Goal: Task Accomplishment & Management: Use online tool/utility

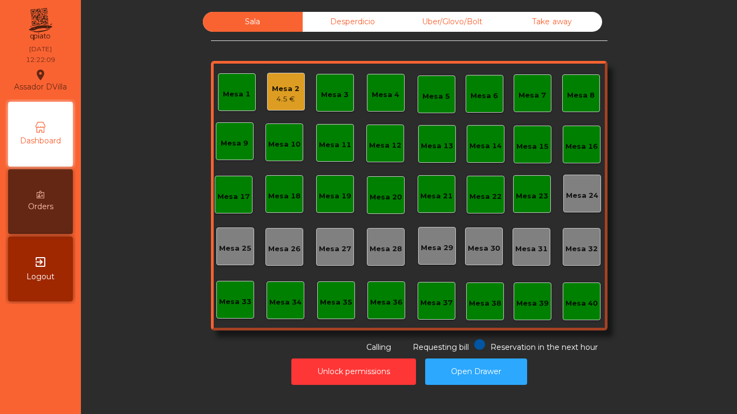
click at [278, 78] on div "Mesa 2 4.5 €" at bounding box center [286, 92] width 38 height 38
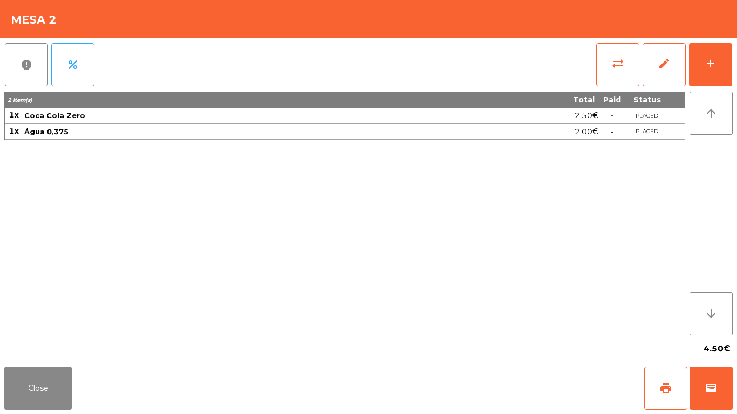
click at [736, 54] on div "report percent sync_alt edit add 2 item(s) Total Paid Status 1x Coca Cola Zero …" at bounding box center [368, 200] width 737 height 325
click at [716, 58] on div "add" at bounding box center [710, 63] width 13 height 13
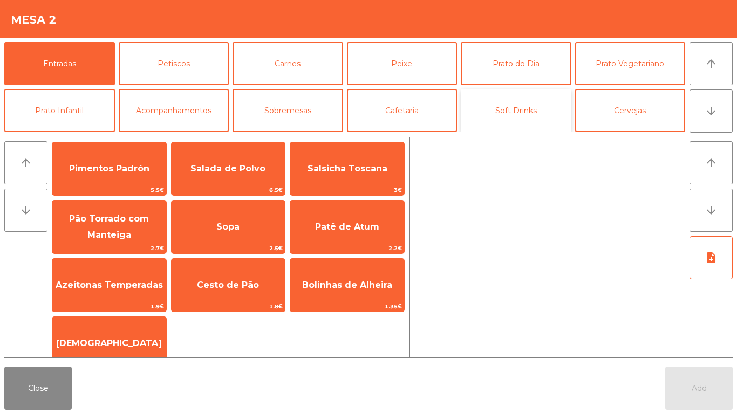
click at [526, 119] on button "Soft Drinks" at bounding box center [515, 110] width 111 height 43
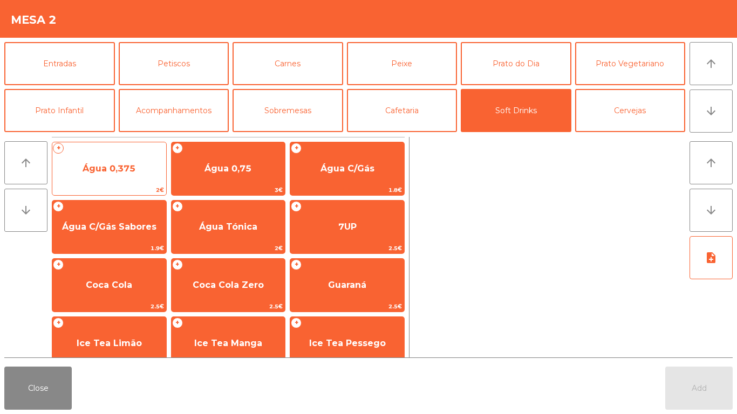
click at [118, 169] on span "Água 0,375" at bounding box center [109, 168] width 53 height 10
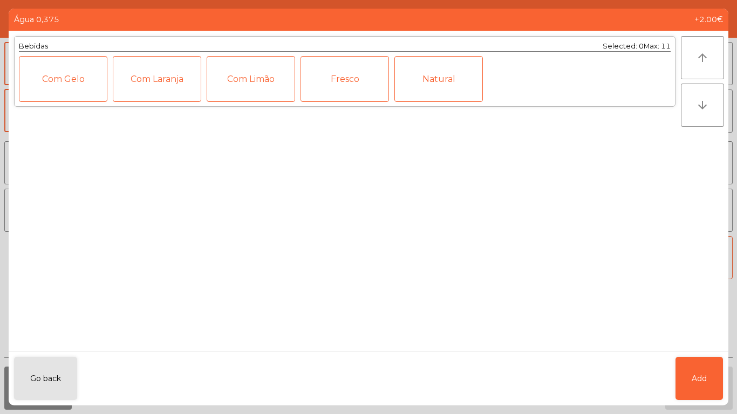
click at [432, 87] on div "Natural" at bounding box center [438, 79] width 88 height 46
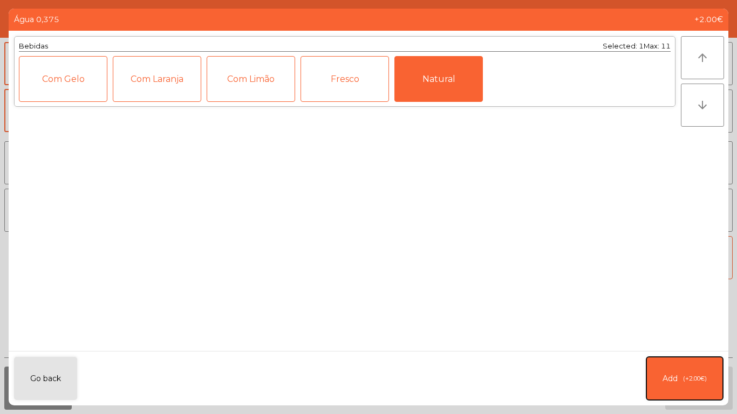
click at [685, 372] on button "Add (+2.00€)" at bounding box center [684, 378] width 77 height 43
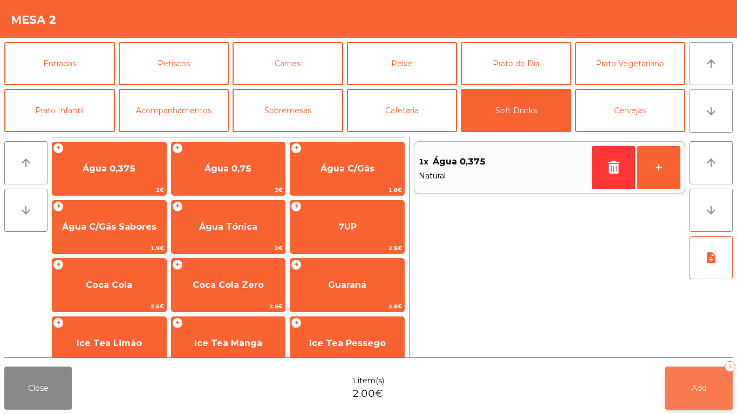
click at [712, 384] on button "Add 1" at bounding box center [698, 388] width 67 height 43
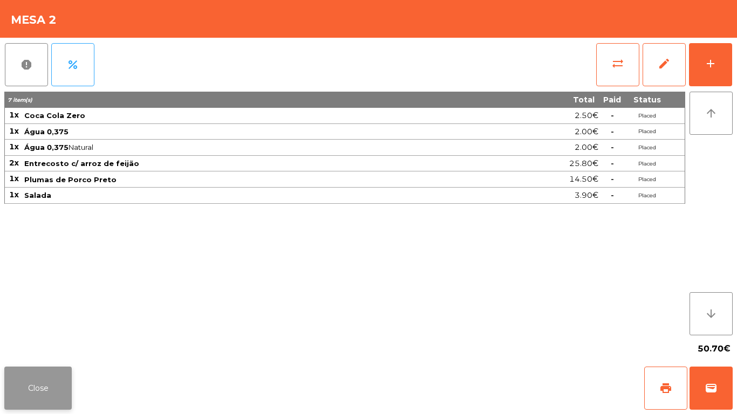
click at [51, 393] on button "Close" at bounding box center [37, 388] width 67 height 43
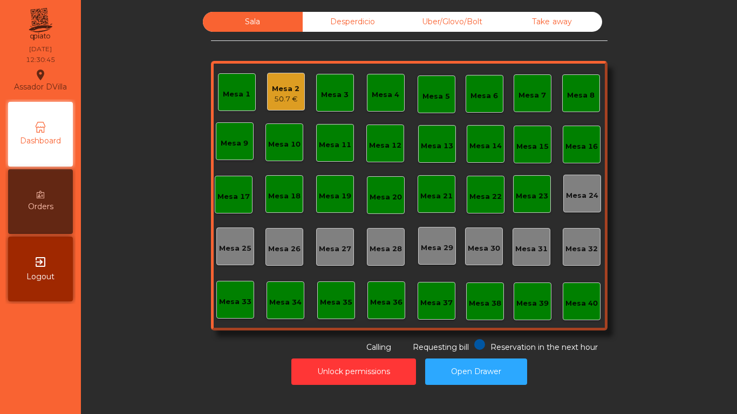
click at [427, 141] on div "Mesa 13" at bounding box center [437, 146] width 32 height 11
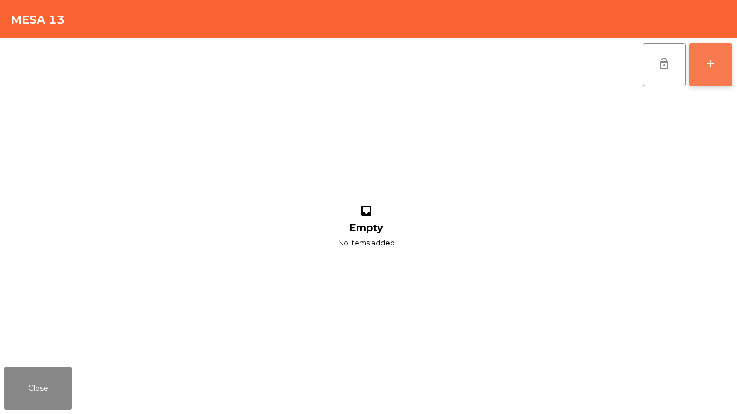
click at [725, 68] on button "add" at bounding box center [710, 64] width 43 height 43
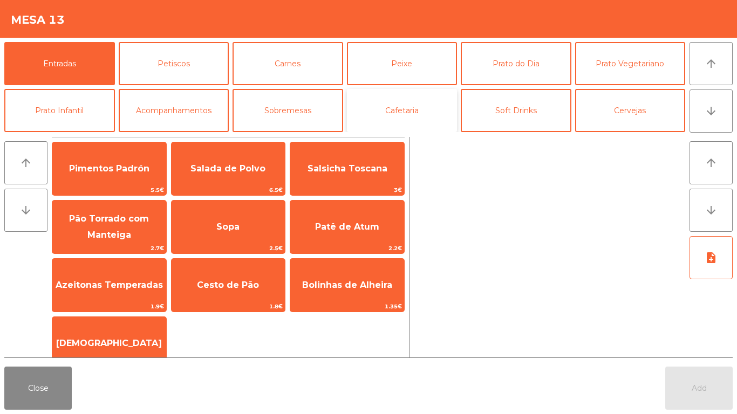
click at [402, 105] on button "Cafetaria" at bounding box center [402, 110] width 111 height 43
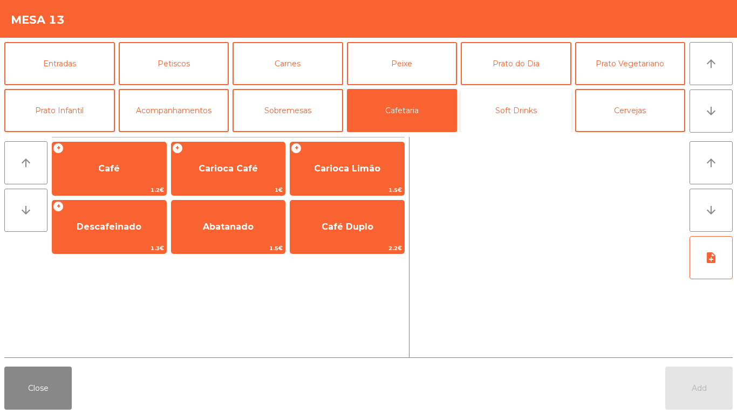
click at [491, 102] on button "Soft Drinks" at bounding box center [515, 110] width 111 height 43
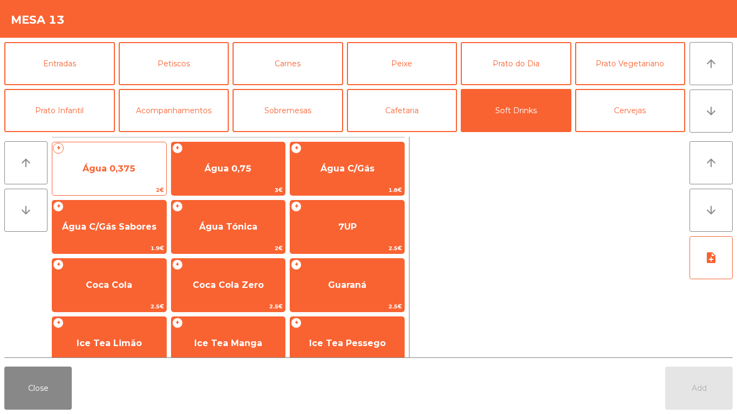
click at [104, 188] on span "2€" at bounding box center [109, 190] width 114 height 10
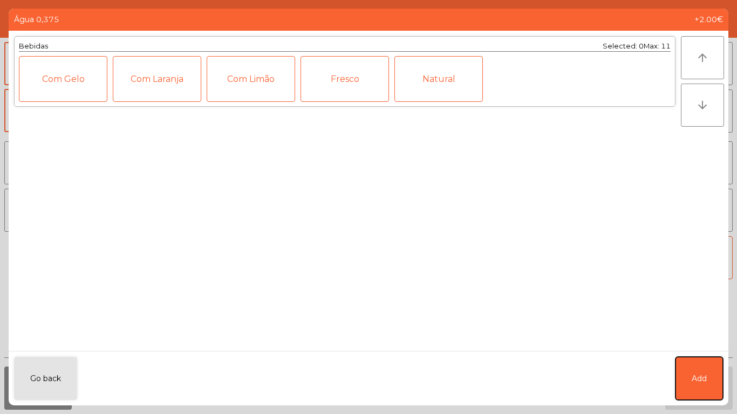
click at [700, 390] on button "Add" at bounding box center [698, 378] width 47 height 43
click at [713, 382] on button "Add" at bounding box center [698, 388] width 67 height 43
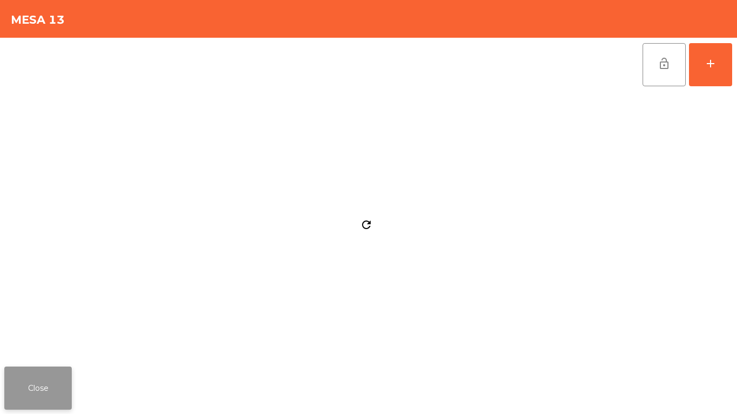
click at [33, 380] on button "Close" at bounding box center [37, 388] width 67 height 43
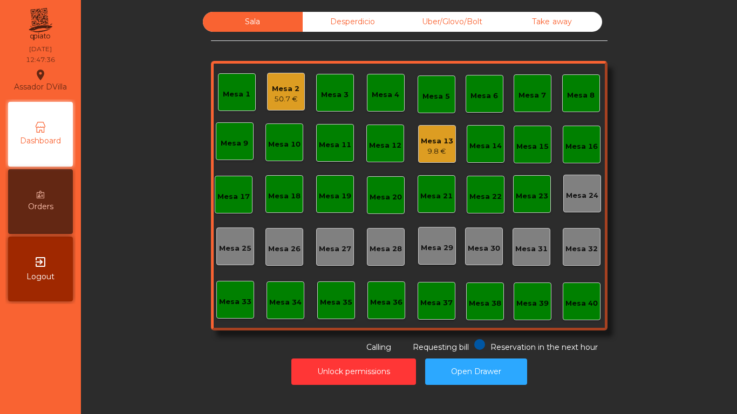
click at [442, 150] on div "9.8 €" at bounding box center [437, 151] width 32 height 11
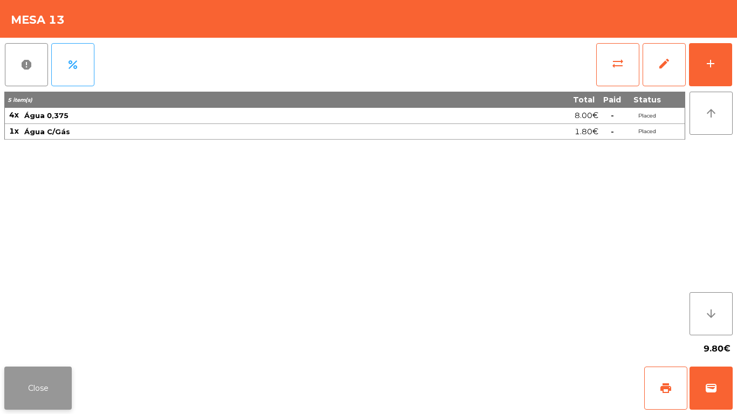
click at [22, 401] on button "Close" at bounding box center [37, 388] width 67 height 43
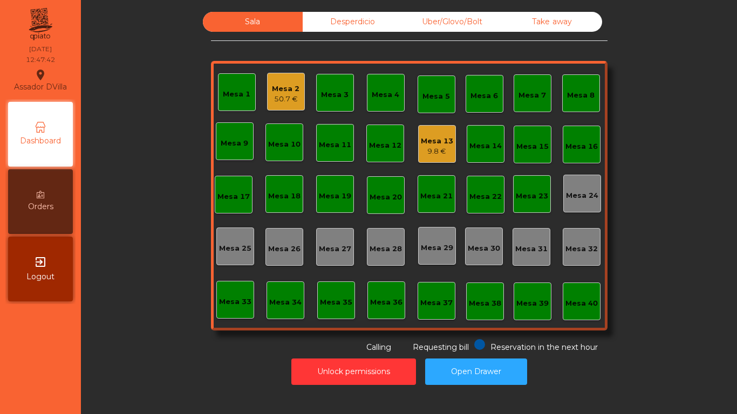
click at [298, 93] on div "Mesa 2 50.7 €" at bounding box center [286, 92] width 38 height 38
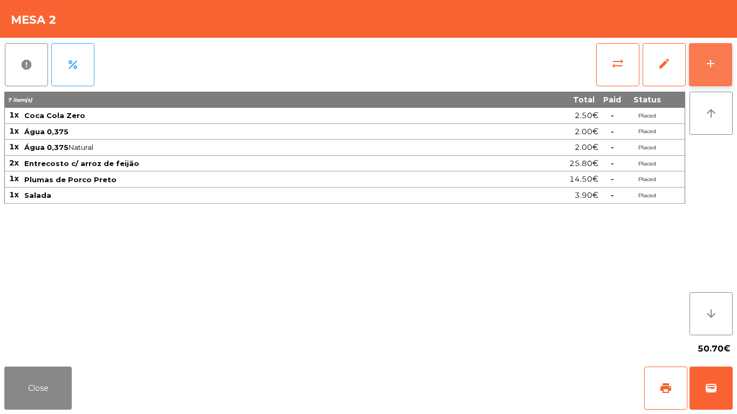
click at [728, 61] on button "add" at bounding box center [710, 64] width 43 height 43
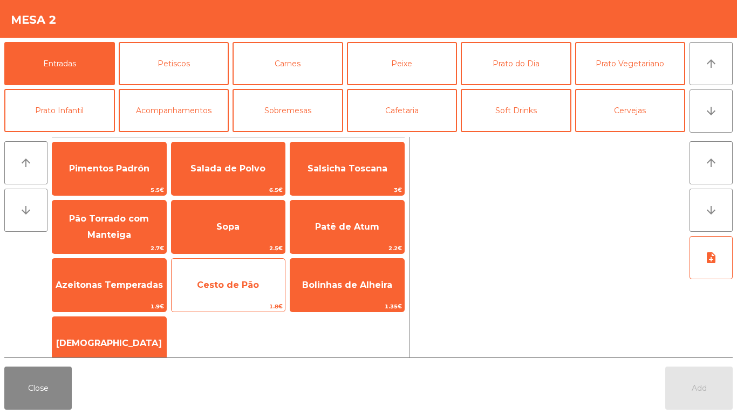
click at [223, 280] on span "Cesto de Pão" at bounding box center [228, 285] width 62 height 10
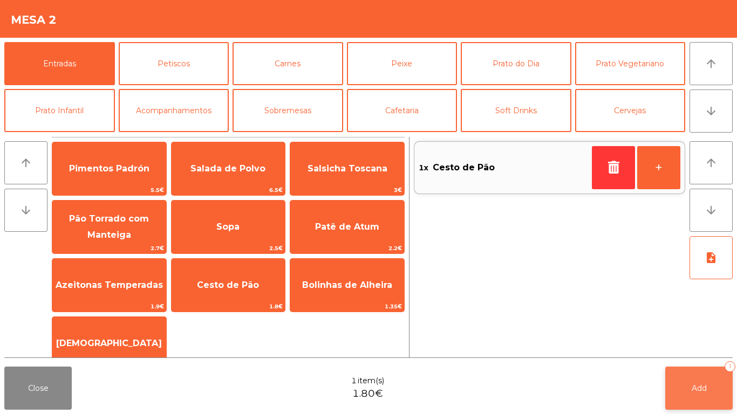
drag, startPoint x: 362, startPoint y: 226, endPoint x: 717, endPoint y: 375, distance: 385.0
click at [365, 226] on span "Patê de Atum" at bounding box center [347, 227] width 64 height 10
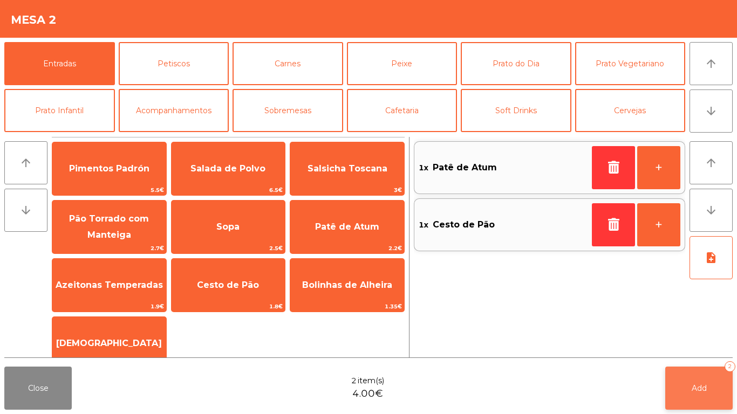
click at [718, 399] on button "Add 2" at bounding box center [698, 388] width 67 height 43
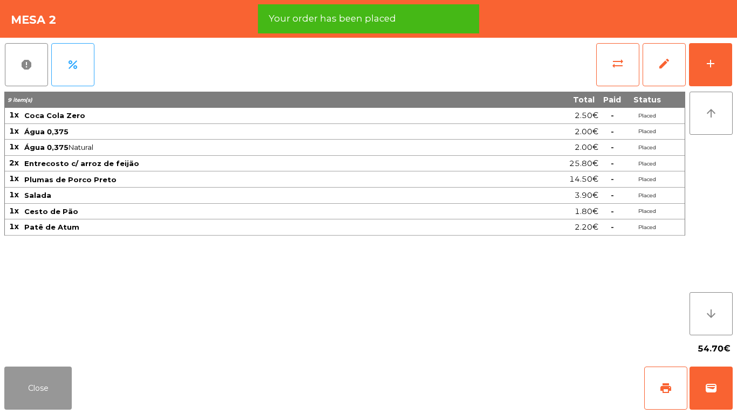
click at [43, 387] on button "Close" at bounding box center [37, 388] width 67 height 43
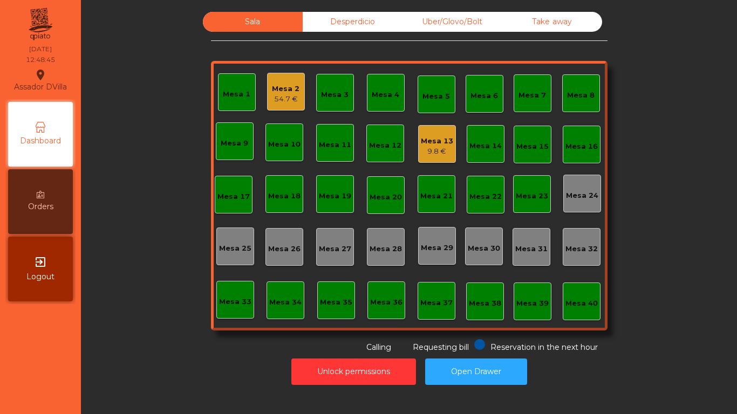
click at [292, 194] on div "Mesa 18" at bounding box center [284, 196] width 32 height 11
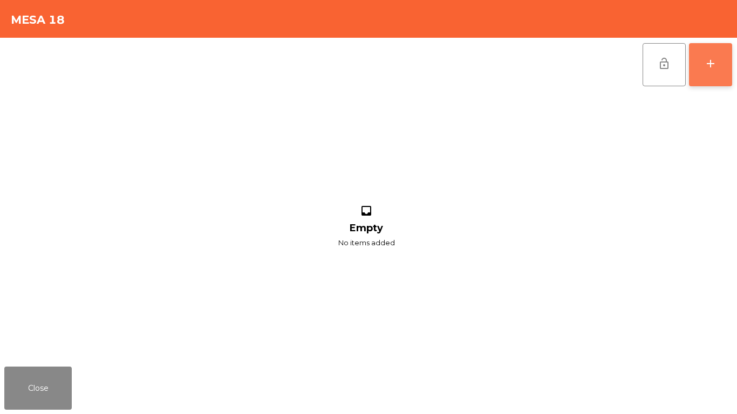
click at [724, 66] on button "add" at bounding box center [710, 64] width 43 height 43
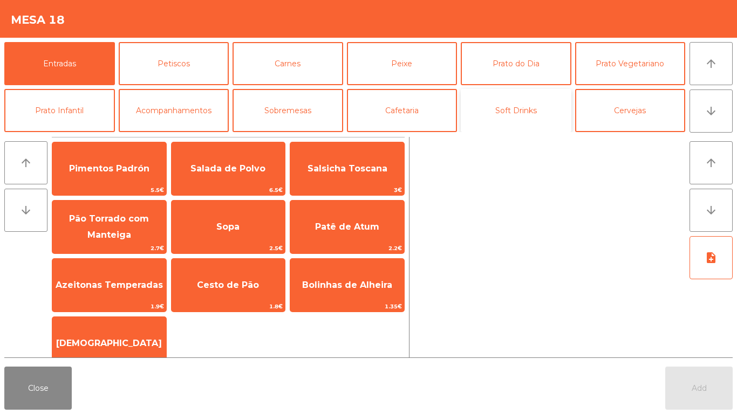
click at [508, 123] on button "Soft Drinks" at bounding box center [515, 110] width 111 height 43
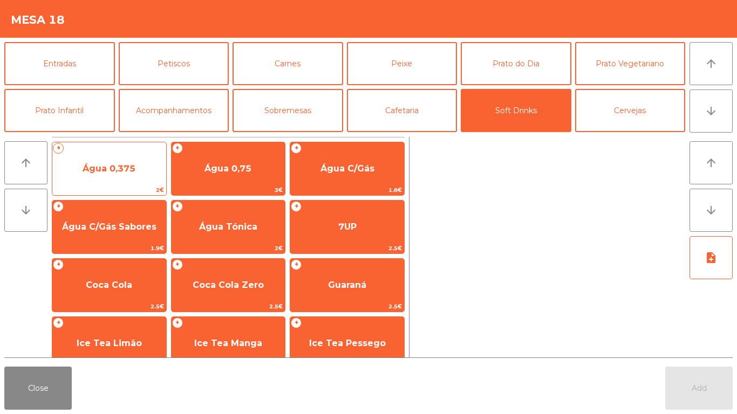
click at [85, 180] on span "Água 0,375" at bounding box center [109, 168] width 114 height 29
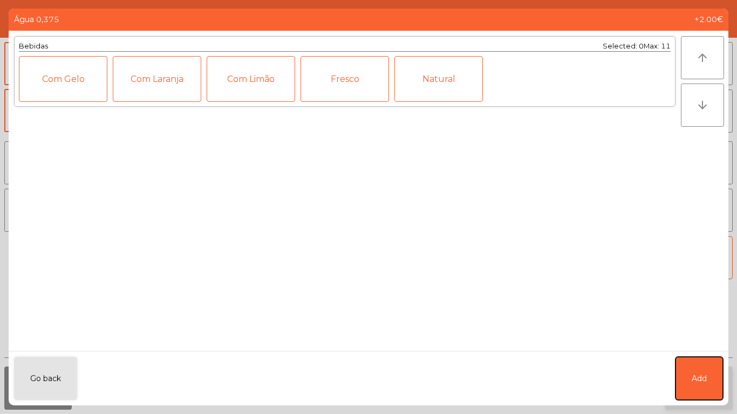
drag, startPoint x: 699, startPoint y: 386, endPoint x: 699, endPoint y: 396, distance: 9.7
click at [698, 386] on button "Add" at bounding box center [698, 378] width 47 height 43
click at [699, 396] on button "Add" at bounding box center [698, 388] width 67 height 43
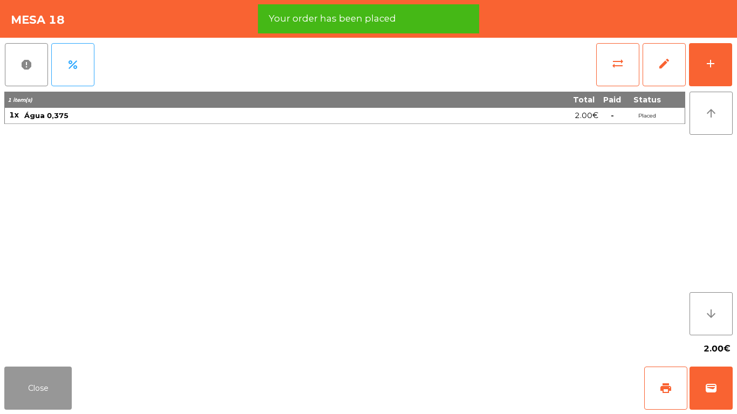
click at [57, 395] on button "Close" at bounding box center [37, 388] width 67 height 43
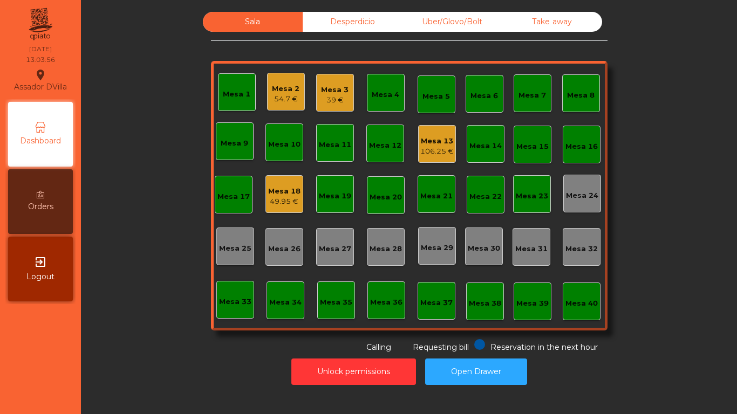
click at [269, 207] on div "Mesa 18 49.95 €" at bounding box center [284, 194] width 38 height 38
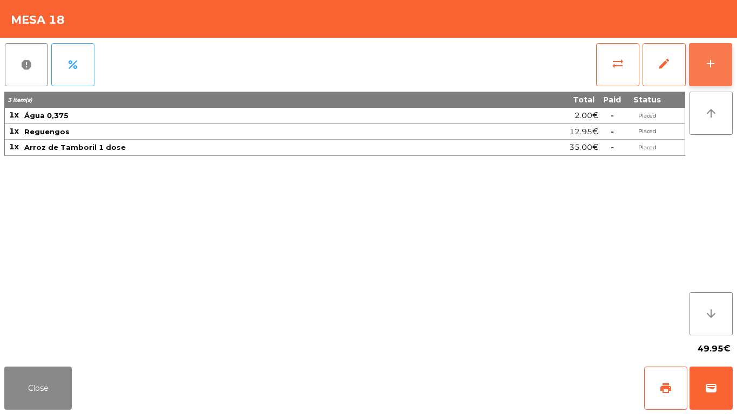
click at [719, 59] on button "add" at bounding box center [710, 64] width 43 height 43
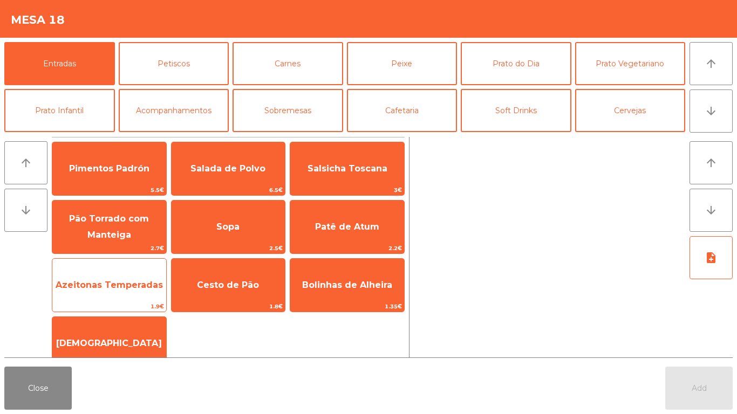
click at [108, 284] on span "Azeitonas Temperadas" at bounding box center [109, 285] width 107 height 10
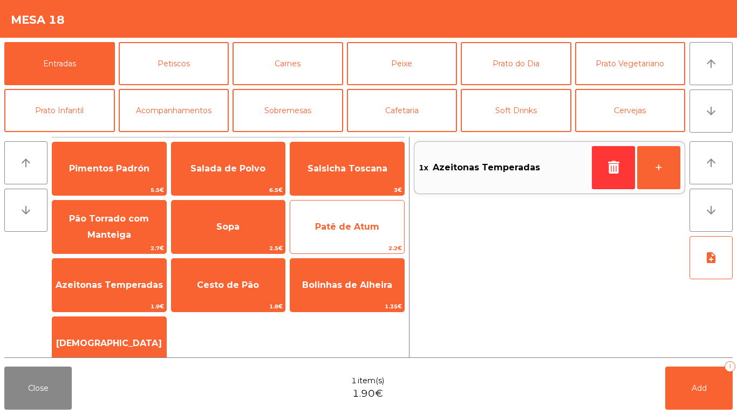
click at [353, 229] on span "Patê de Atum" at bounding box center [347, 227] width 64 height 10
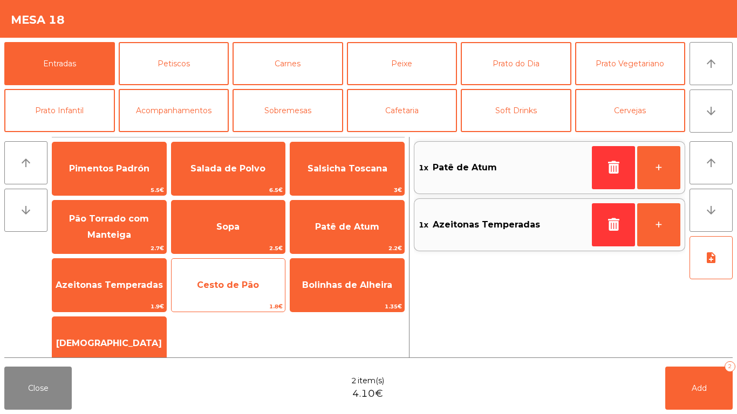
click at [218, 288] on span "Cesto de Pão" at bounding box center [228, 285] width 62 height 10
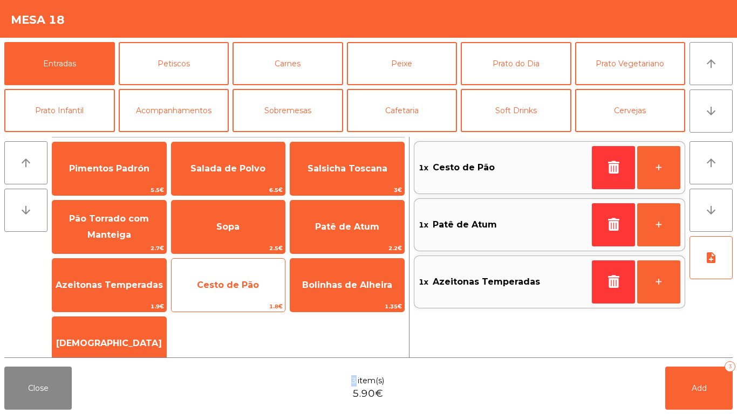
click at [229, 277] on span "Cesto de Pão" at bounding box center [228, 285] width 114 height 29
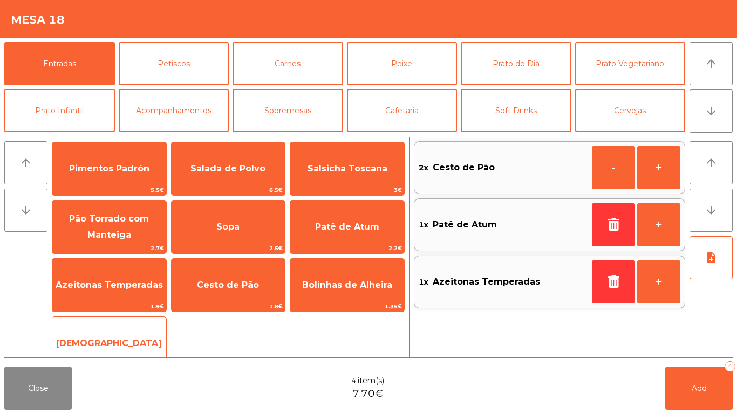
click at [104, 343] on span "[DEMOGRAPHIC_DATA]" at bounding box center [109, 343] width 106 height 10
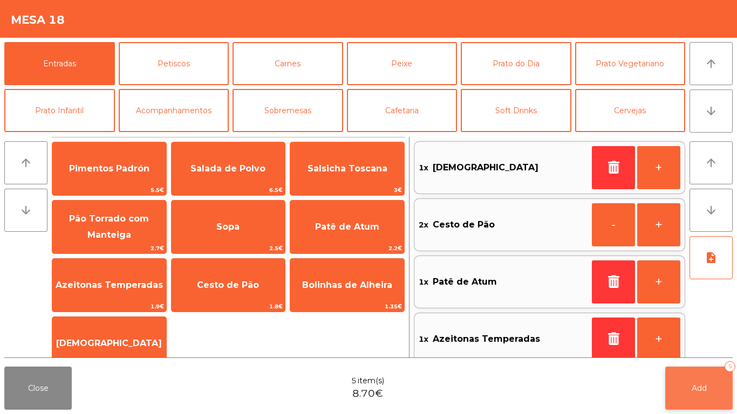
click at [691, 391] on span "Add" at bounding box center [698, 388] width 15 height 10
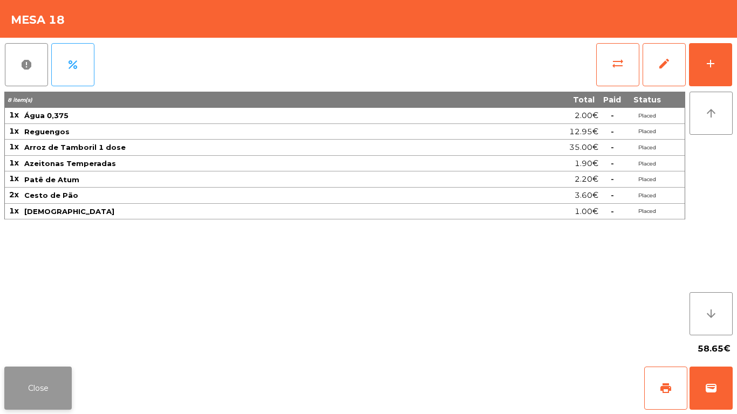
click at [15, 381] on button "Close" at bounding box center [37, 388] width 67 height 43
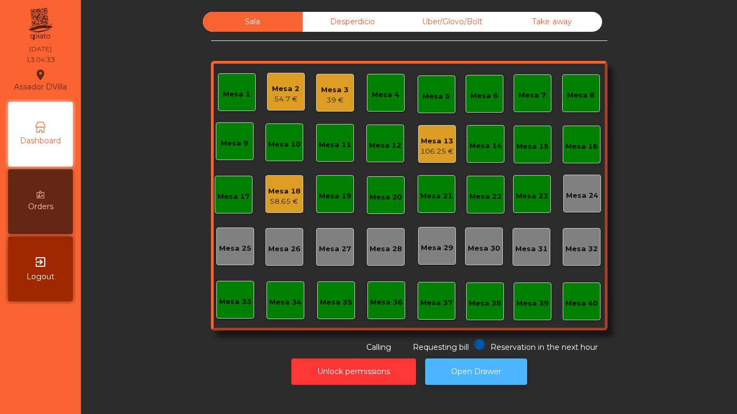
click at [475, 383] on button "Open Drawer" at bounding box center [476, 372] width 102 height 26
click at [425, 359] on button "Open Drawer" at bounding box center [476, 372] width 102 height 26
click at [425, 140] on div "Mesa 13" at bounding box center [436, 141] width 33 height 11
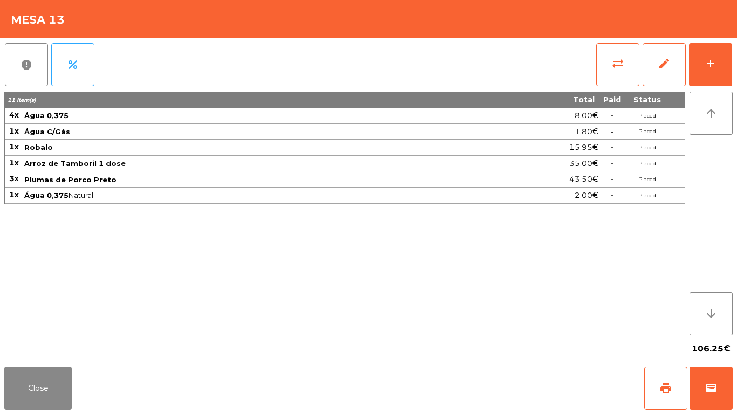
click at [734, 59] on div "report percent sync_alt edit add 11 item(s) Total Paid Status 4x Água 0,375 8.0…" at bounding box center [368, 200] width 737 height 325
click at [730, 50] on button "add" at bounding box center [710, 64] width 43 height 43
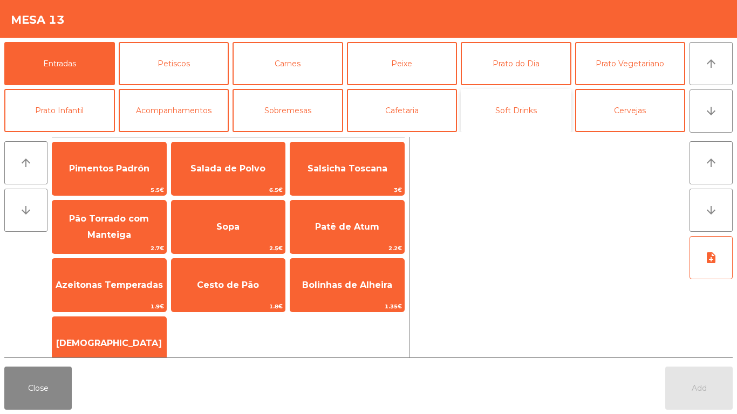
click at [528, 112] on button "Soft Drinks" at bounding box center [515, 110] width 111 height 43
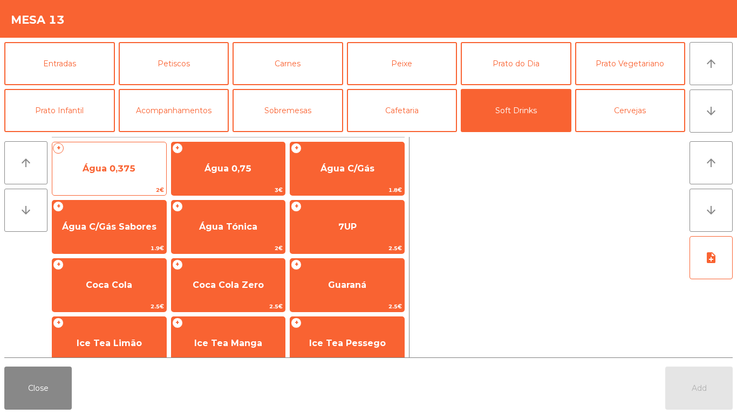
click at [109, 155] on span "Água 0,375" at bounding box center [109, 168] width 114 height 29
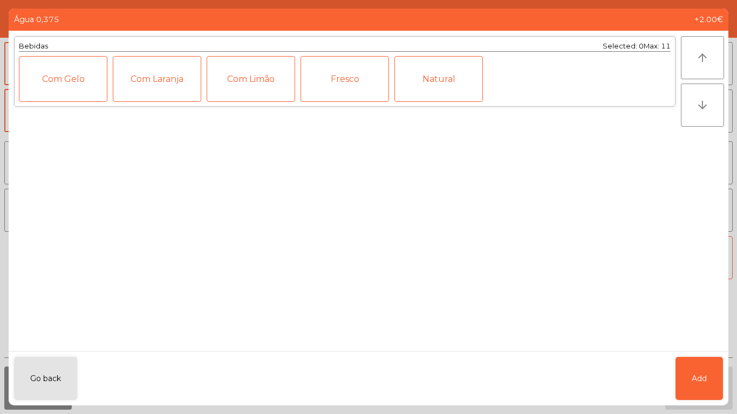
click at [439, 79] on div "Natural" at bounding box center [438, 79] width 88 height 46
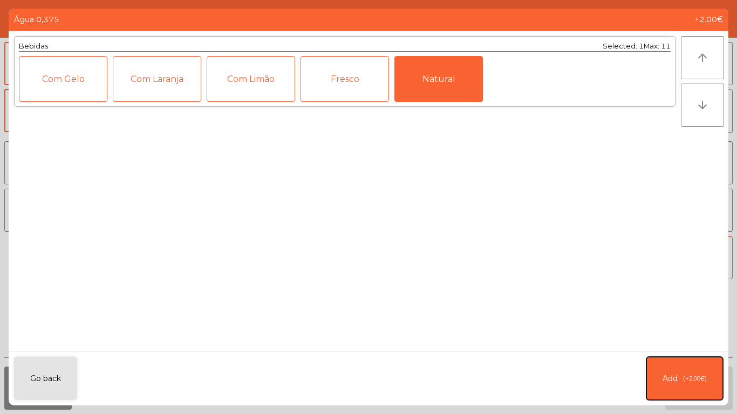
click at [690, 365] on button "Add (+2.00€)" at bounding box center [684, 378] width 77 height 43
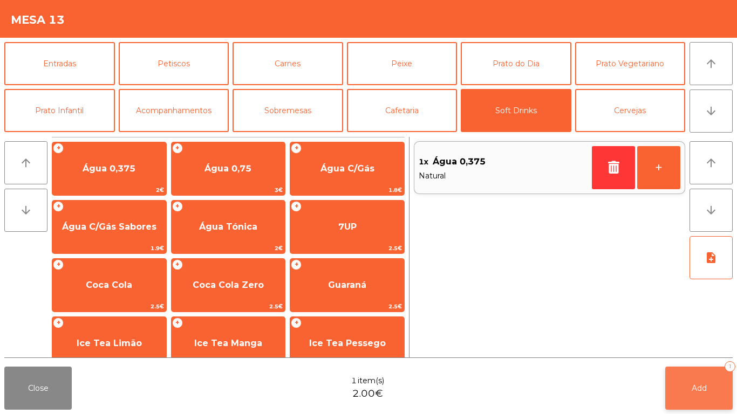
click at [713, 375] on button "Add 1" at bounding box center [698, 388] width 67 height 43
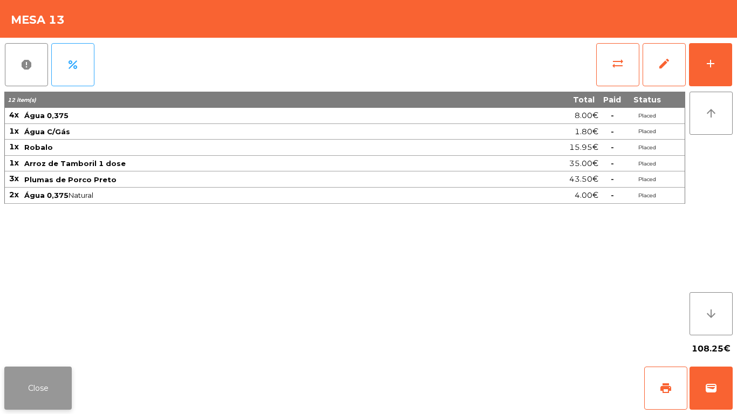
click at [32, 395] on button "Close" at bounding box center [37, 388] width 67 height 43
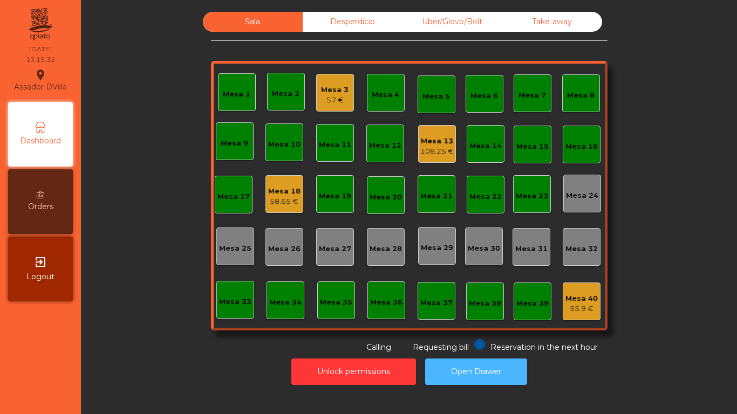
click at [490, 377] on button "Open Drawer" at bounding box center [476, 372] width 102 height 26
click at [329, 98] on div "71 €" at bounding box center [335, 100] width 28 height 11
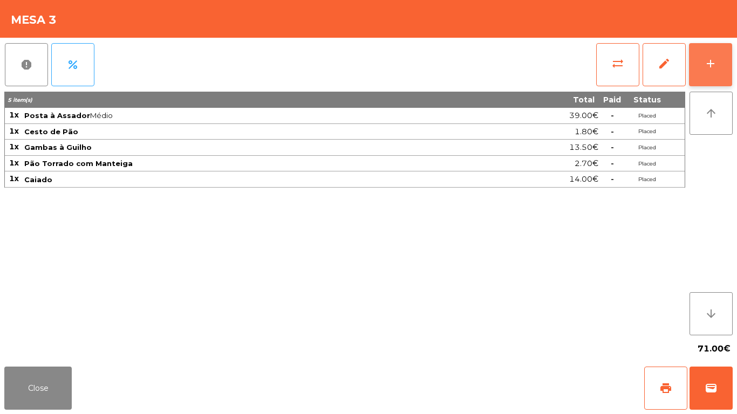
click at [709, 70] on div "add" at bounding box center [710, 63] width 13 height 13
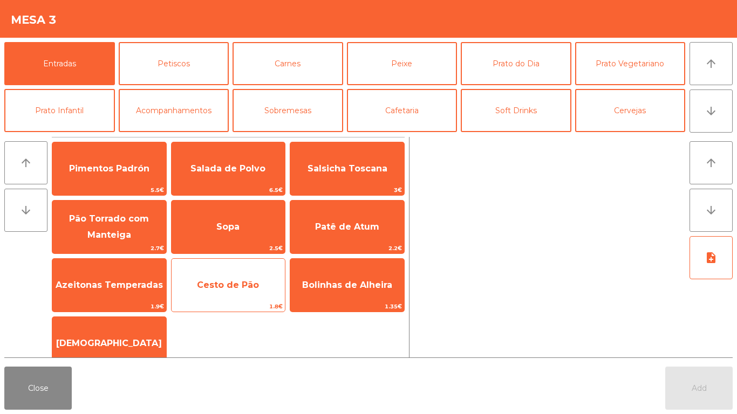
click at [233, 271] on span "Cesto de Pão" at bounding box center [228, 285] width 114 height 29
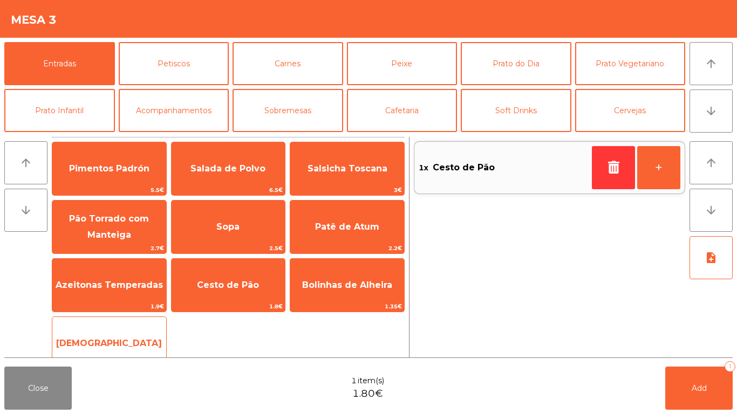
click at [133, 338] on span "[DEMOGRAPHIC_DATA]" at bounding box center [109, 343] width 114 height 29
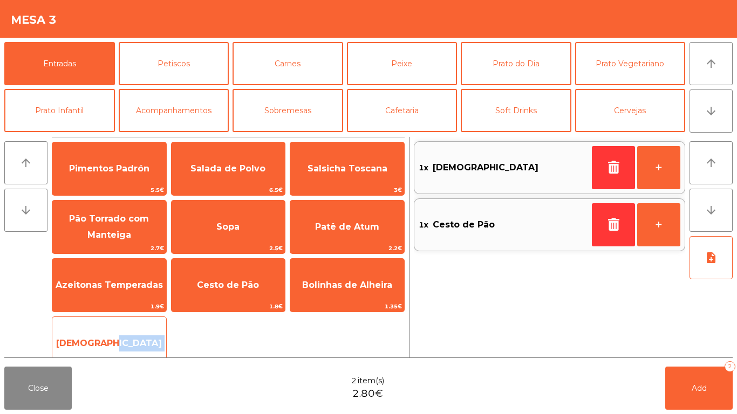
click at [134, 338] on span "[DEMOGRAPHIC_DATA]" at bounding box center [109, 343] width 114 height 29
click at [135, 339] on span "[DEMOGRAPHIC_DATA]" at bounding box center [109, 343] width 114 height 29
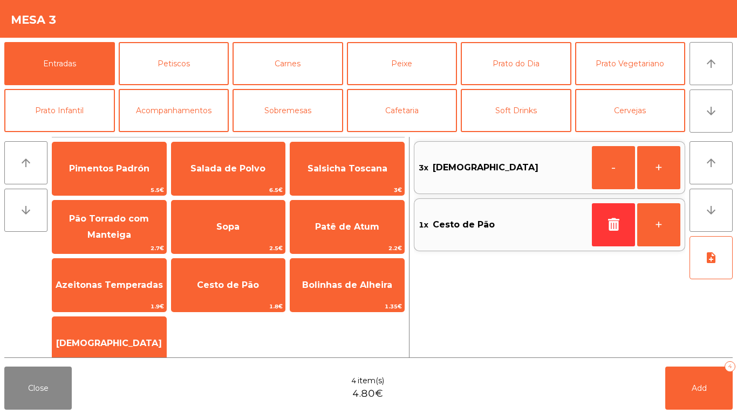
click at [736, 406] on div "Close 4 item(s) 4.80€ Add 4" at bounding box center [368, 388] width 737 height 52
click at [731, 406] on button "Add 4" at bounding box center [698, 388] width 67 height 43
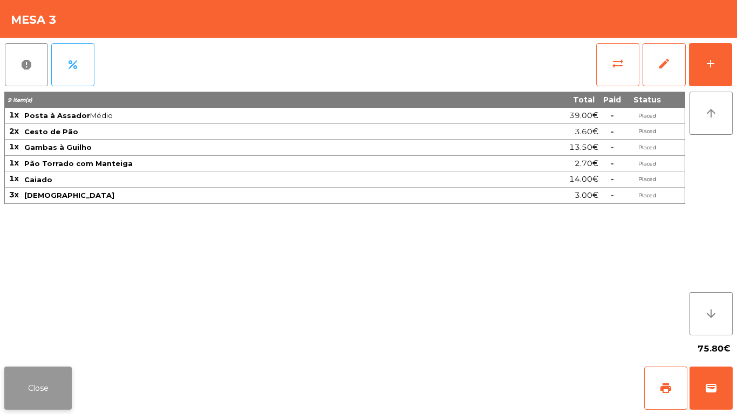
click at [19, 384] on button "Close" at bounding box center [37, 388] width 67 height 43
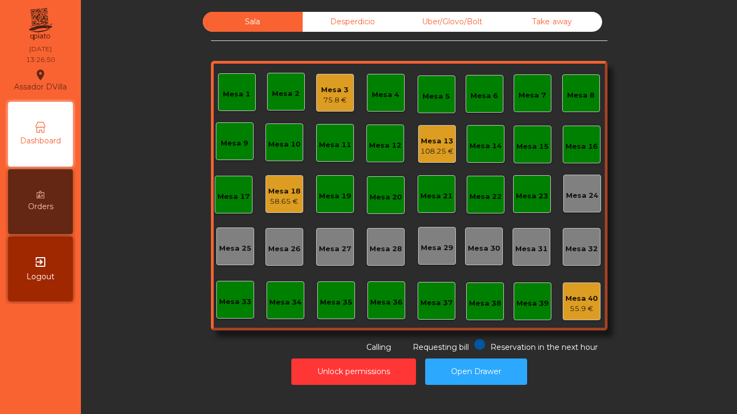
click at [446, 140] on div "Mesa 13" at bounding box center [436, 141] width 33 height 11
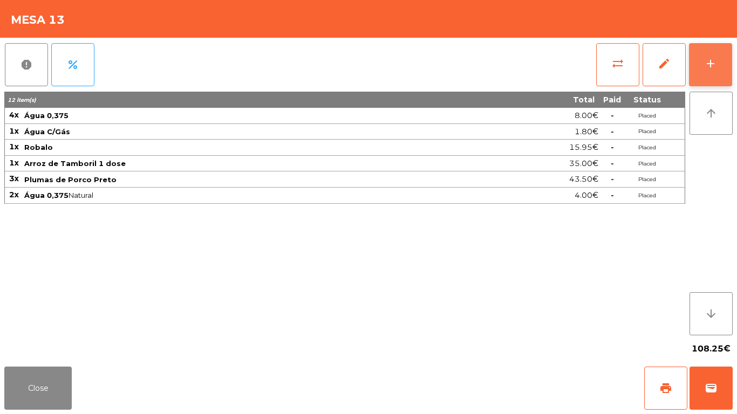
click at [703, 58] on button "add" at bounding box center [710, 64] width 43 height 43
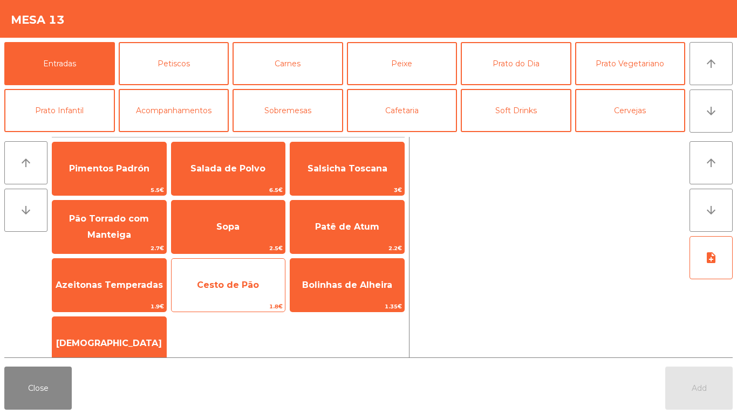
click at [248, 292] on span "Cesto de Pão" at bounding box center [228, 285] width 114 height 29
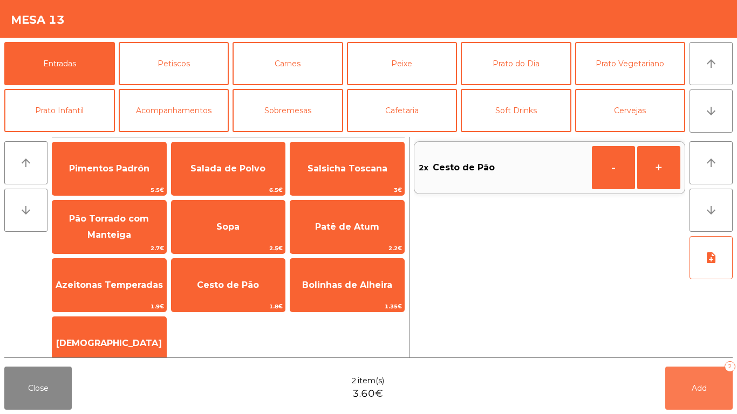
click at [718, 403] on button "Add 2" at bounding box center [698, 388] width 67 height 43
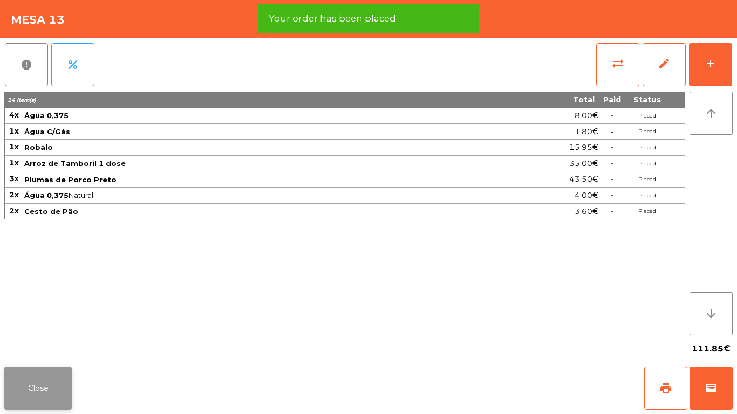
click at [44, 388] on button "Close" at bounding box center [37, 388] width 67 height 43
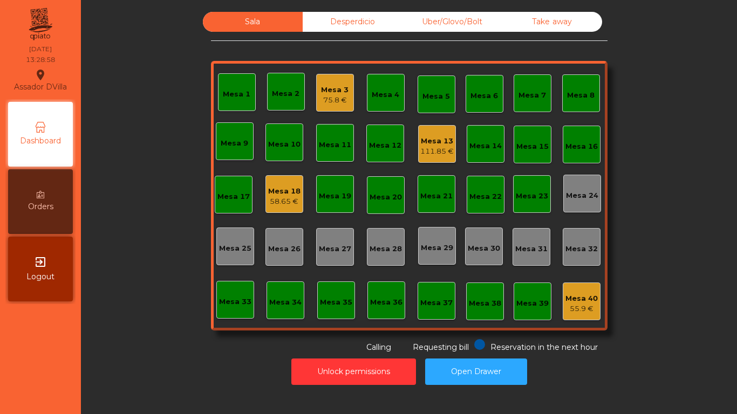
click at [275, 189] on div "Mesa 18" at bounding box center [284, 191] width 32 height 11
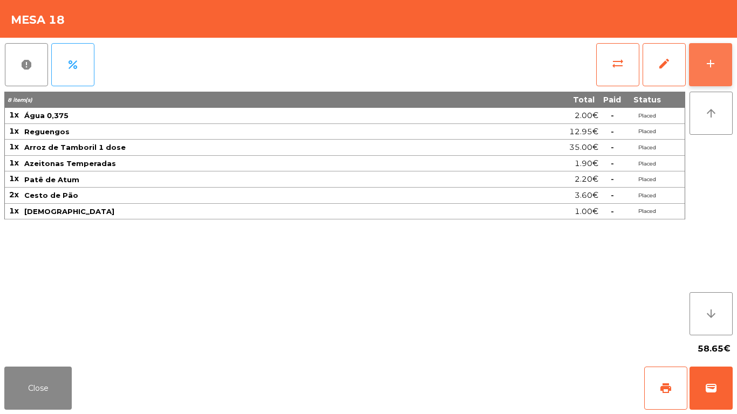
click at [719, 64] on button "add" at bounding box center [710, 64] width 43 height 43
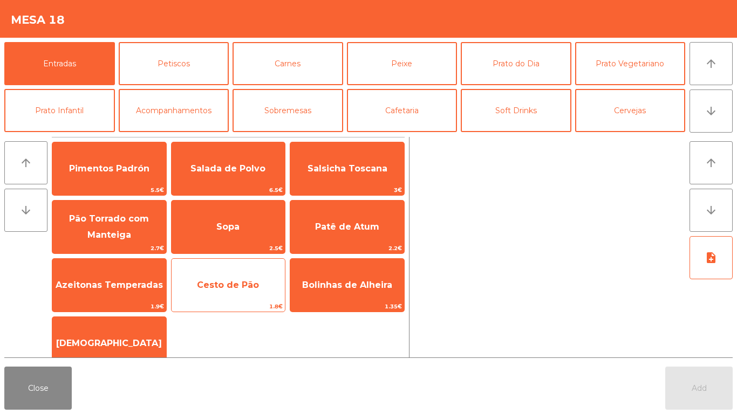
click at [231, 293] on span "Cesto de Pão" at bounding box center [228, 285] width 114 height 29
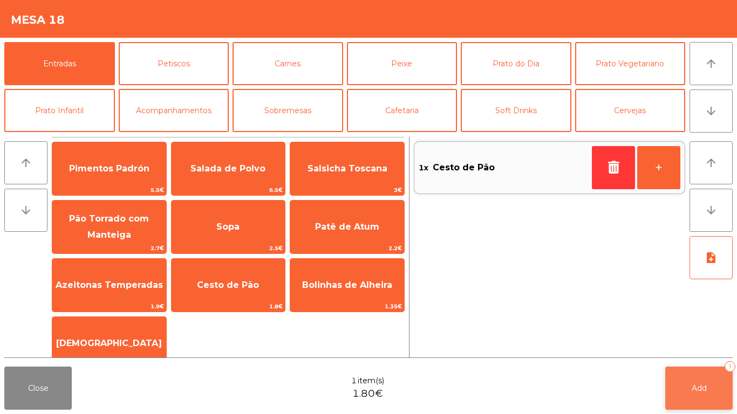
click at [712, 372] on button "Add 1" at bounding box center [698, 388] width 67 height 43
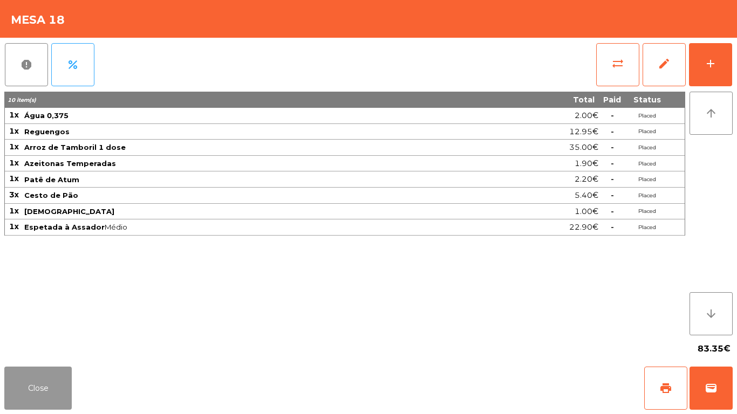
click at [24, 393] on button "Close" at bounding box center [37, 388] width 67 height 43
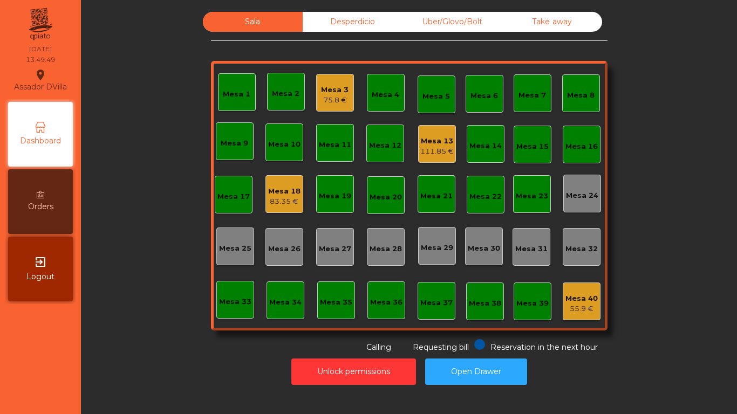
click at [342, 108] on div "Mesa 3 75.8 €" at bounding box center [335, 93] width 38 height 38
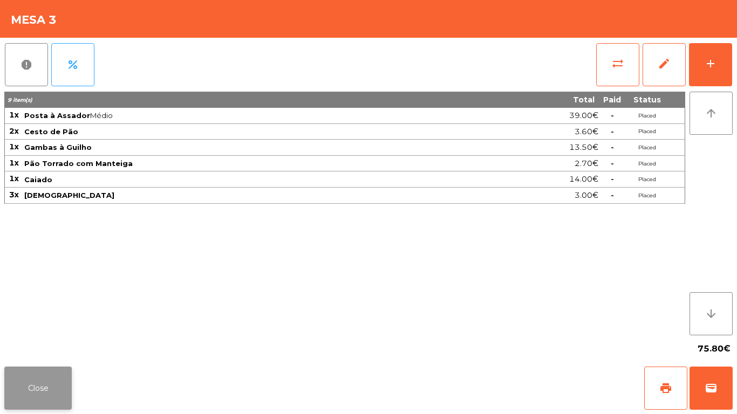
click at [15, 373] on button "Close" at bounding box center [37, 388] width 67 height 43
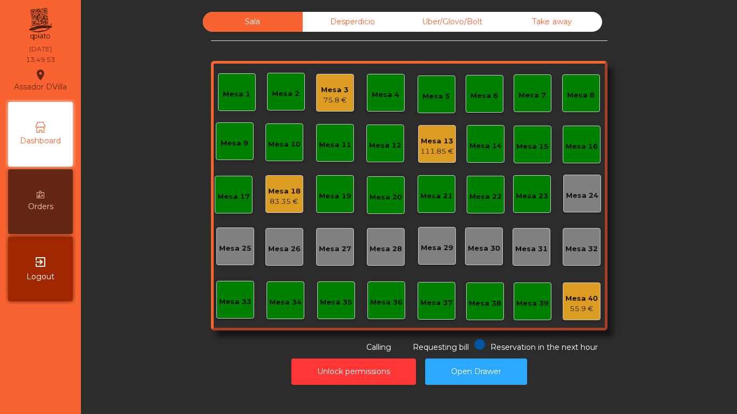
click at [428, 156] on div "111.85 €" at bounding box center [436, 151] width 33 height 11
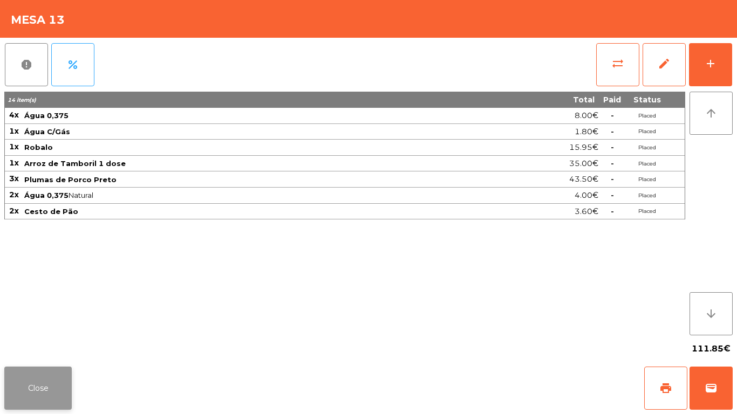
click at [32, 380] on button "Close" at bounding box center [37, 388] width 67 height 43
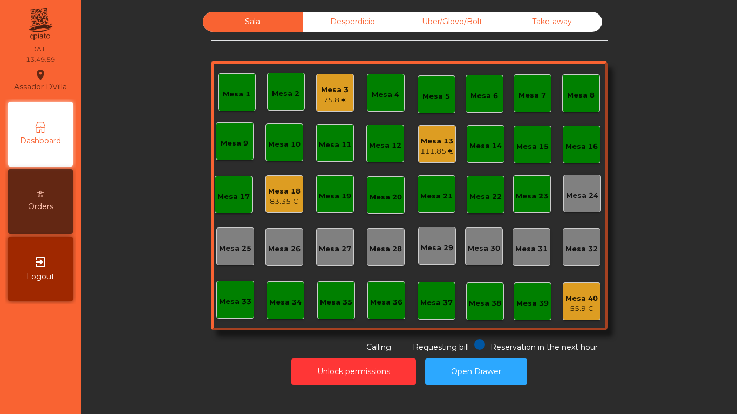
click at [284, 204] on div "83.35 €" at bounding box center [284, 201] width 32 height 11
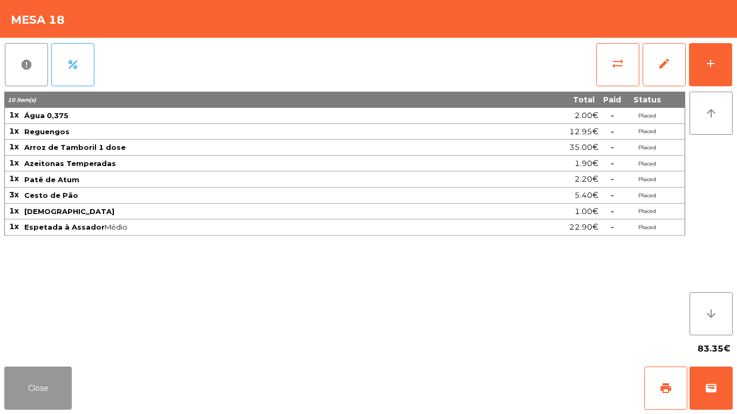
click at [37, 393] on button "Close" at bounding box center [37, 388] width 67 height 43
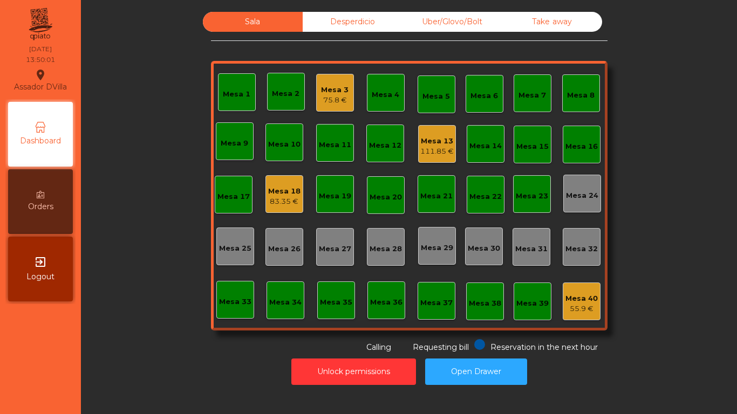
click at [324, 29] on div "Desperdicio" at bounding box center [353, 22] width 100 height 20
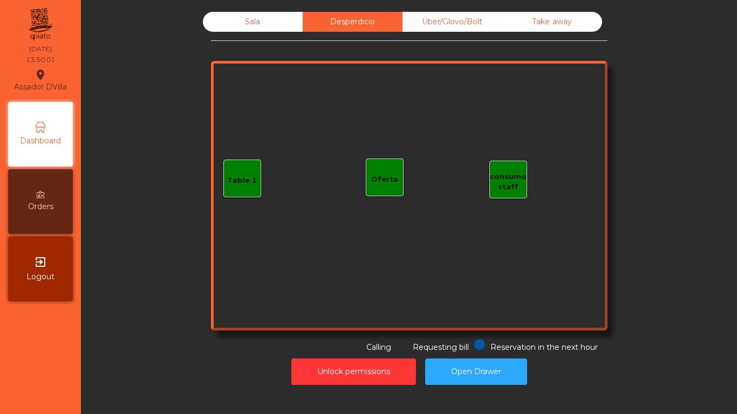
click at [465, 30] on div "Uber/Glovo/Bolt" at bounding box center [452, 22] width 100 height 20
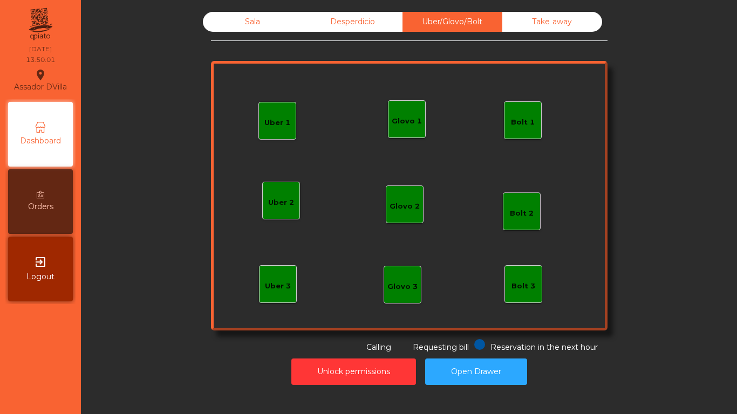
click at [532, 23] on div "Take away" at bounding box center [552, 22] width 100 height 20
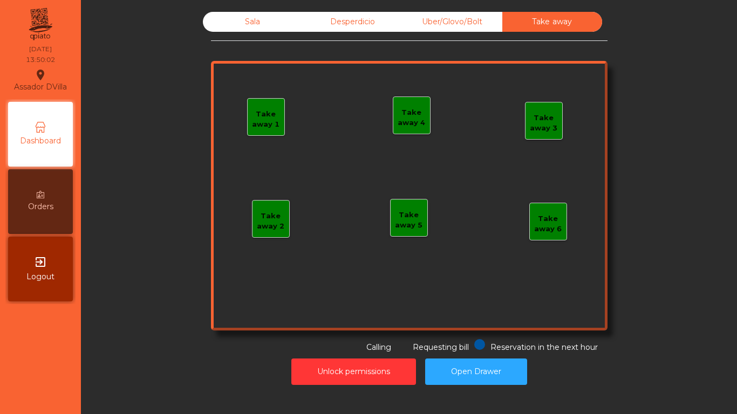
click at [268, 21] on div "Sala" at bounding box center [253, 22] width 100 height 20
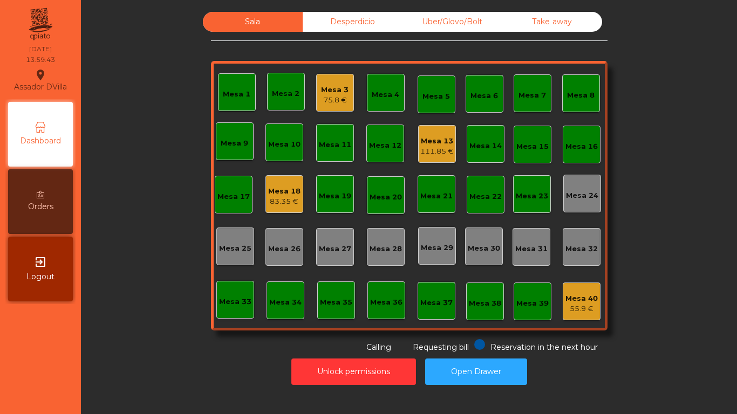
click at [338, 101] on div "75.8 €" at bounding box center [335, 100] width 28 height 11
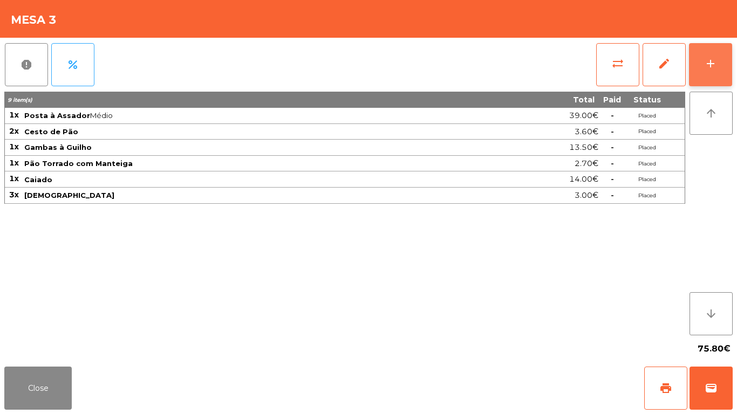
click at [718, 73] on button "add" at bounding box center [710, 64] width 43 height 43
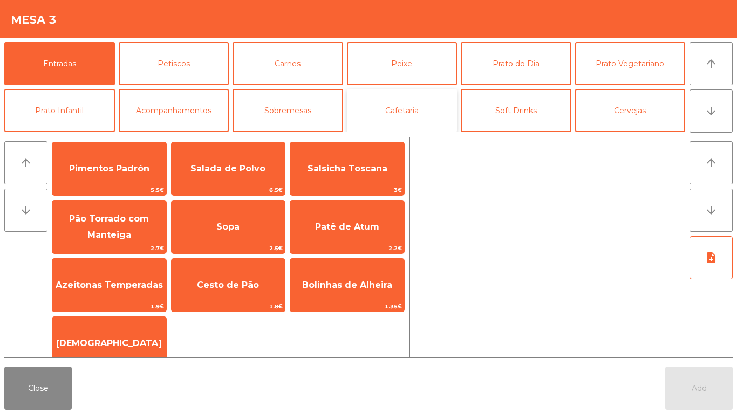
click at [361, 106] on button "Cafetaria" at bounding box center [402, 110] width 111 height 43
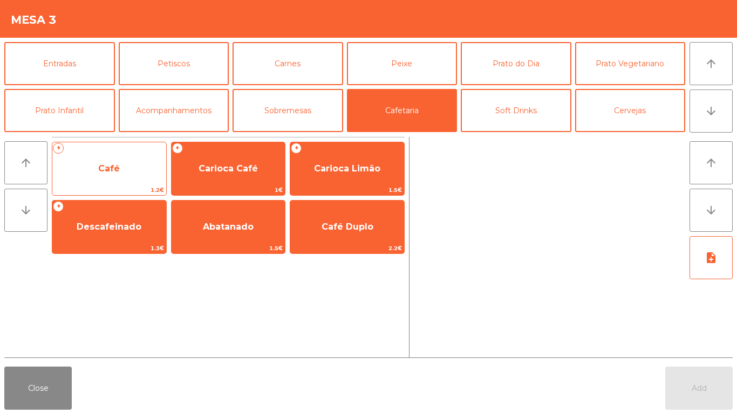
click at [130, 157] on span "Café" at bounding box center [109, 168] width 114 height 29
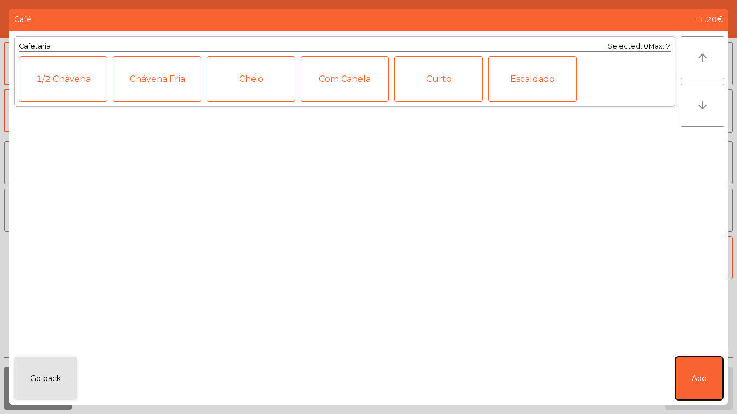
click at [702, 387] on button "Add" at bounding box center [698, 378] width 47 height 43
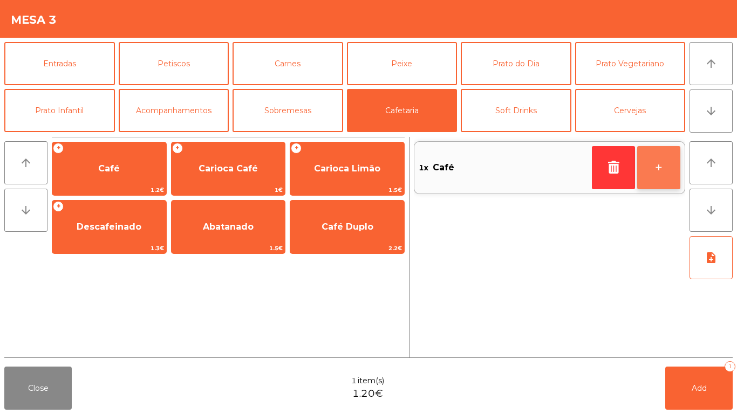
click at [656, 185] on button "+" at bounding box center [658, 167] width 43 height 43
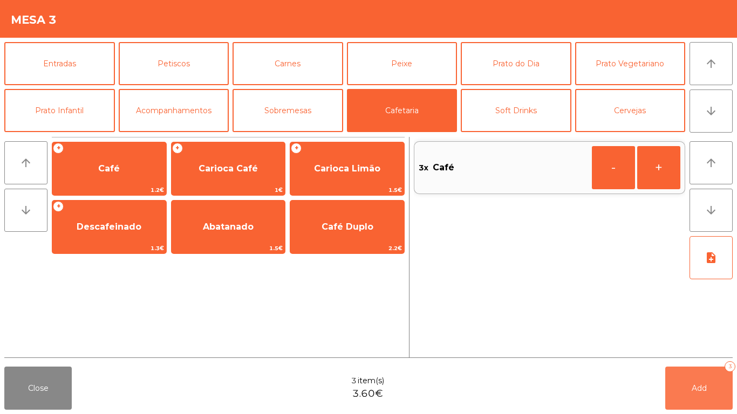
click at [699, 394] on button "Add 3" at bounding box center [698, 388] width 67 height 43
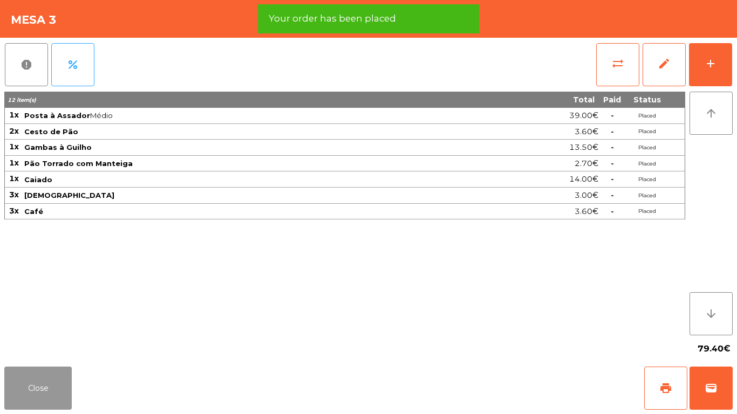
click at [34, 385] on button "Close" at bounding box center [37, 388] width 67 height 43
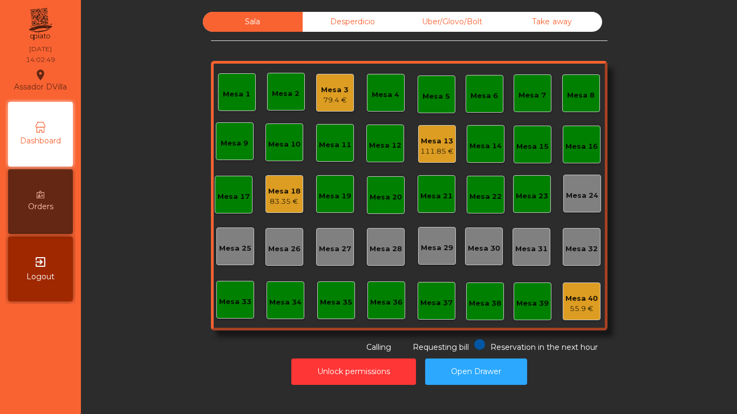
click at [275, 189] on div "Mesa 18" at bounding box center [284, 191] width 32 height 11
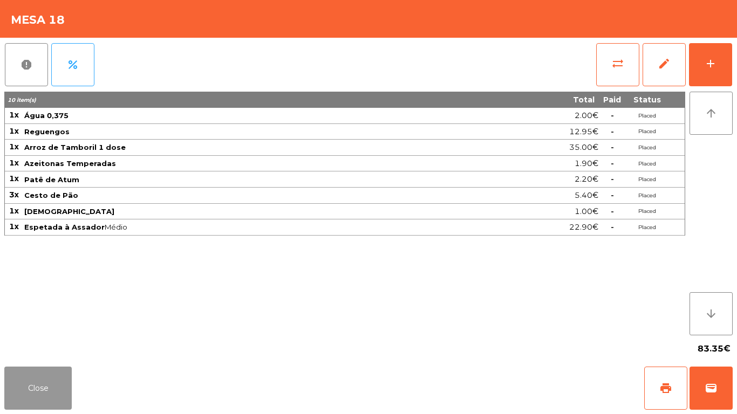
click at [35, 383] on button "Close" at bounding box center [37, 388] width 67 height 43
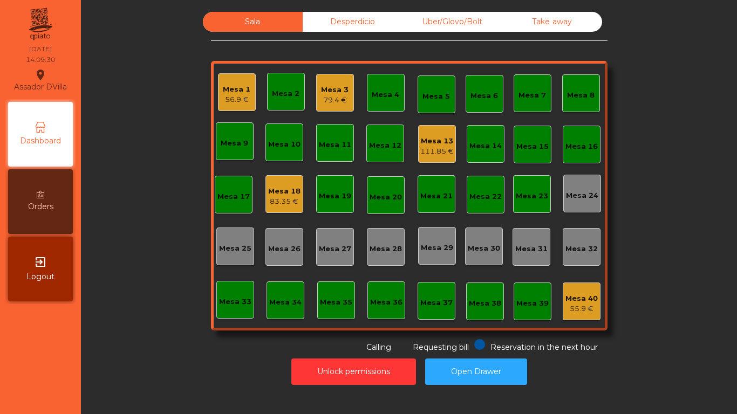
click at [291, 188] on div "Mesa 18" at bounding box center [284, 191] width 32 height 11
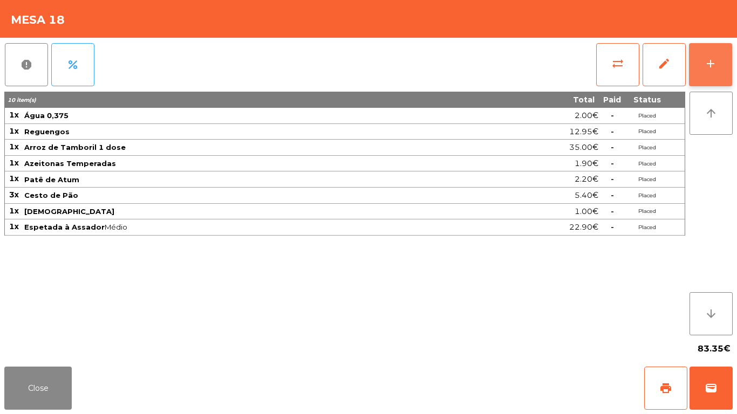
click at [714, 77] on button "add" at bounding box center [710, 64] width 43 height 43
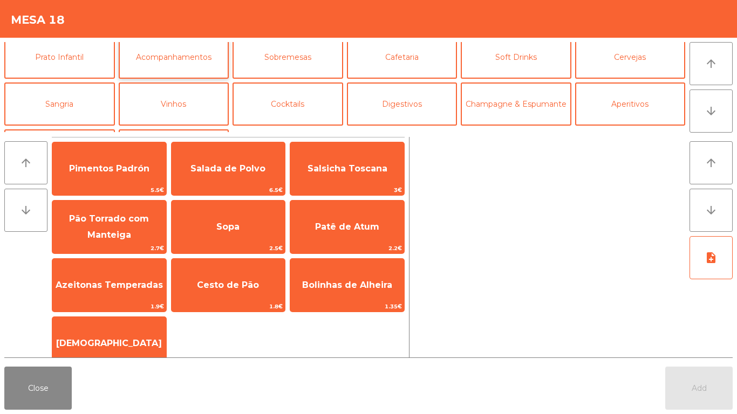
scroll to position [54, 0]
click at [175, 93] on button "Vinhos" at bounding box center [174, 103] width 111 height 43
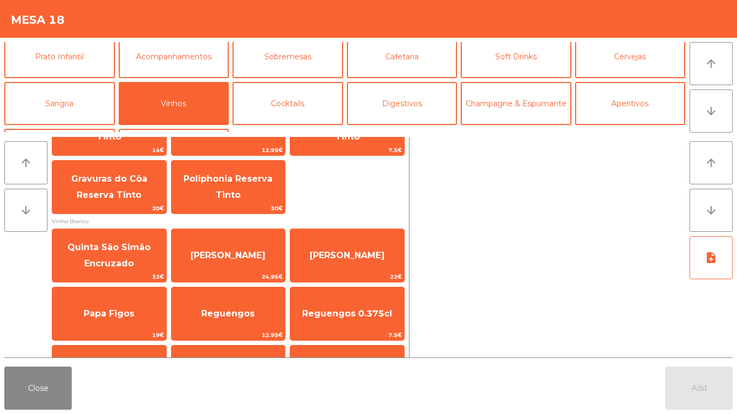
scroll to position [324, 0]
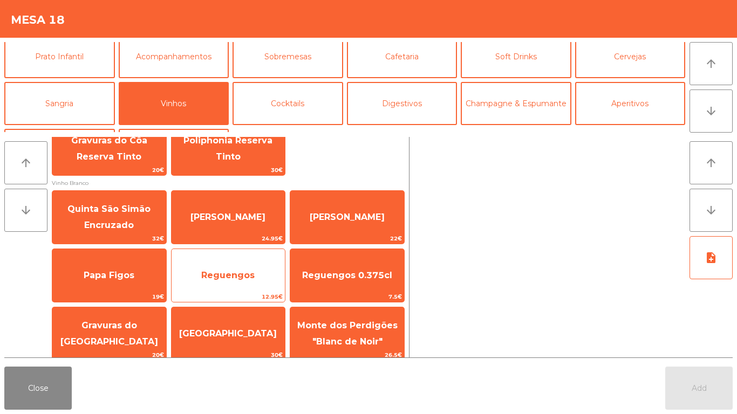
click at [202, 251] on div "Reguengos 12.95€" at bounding box center [228, 276] width 115 height 54
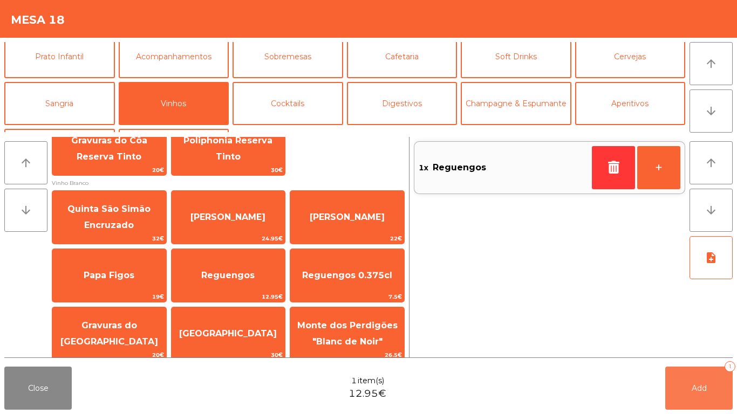
drag, startPoint x: 721, startPoint y: 378, endPoint x: 294, endPoint y: 346, distance: 428.2
click at [716, 377] on button "Add 1" at bounding box center [698, 388] width 67 height 43
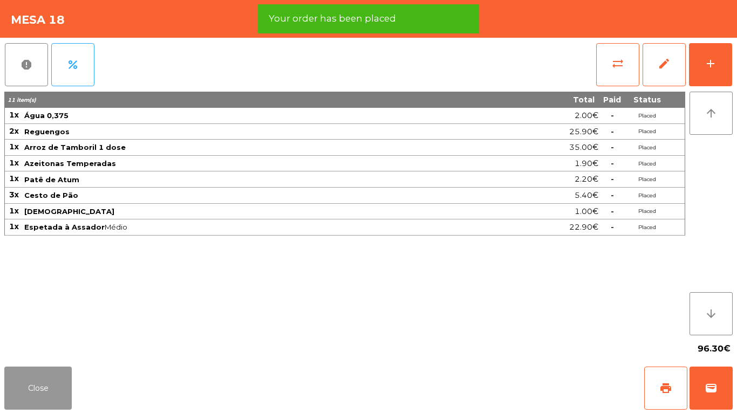
drag, startPoint x: 16, startPoint y: 375, endPoint x: 29, endPoint y: 363, distance: 18.3
click at [18, 373] on button "Close" at bounding box center [37, 388] width 67 height 43
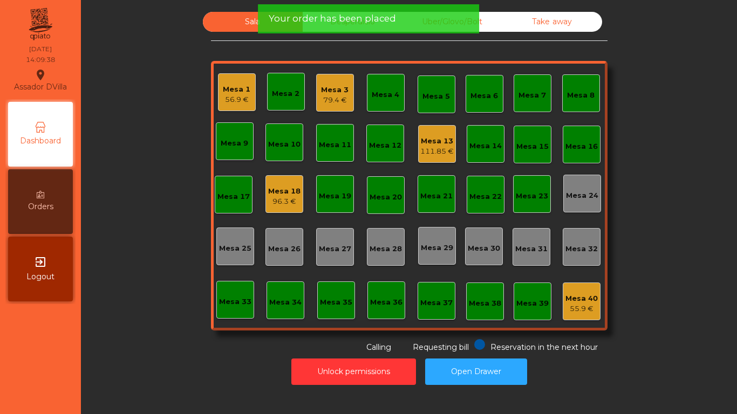
click at [438, 148] on div "111.85 €" at bounding box center [436, 151] width 33 height 11
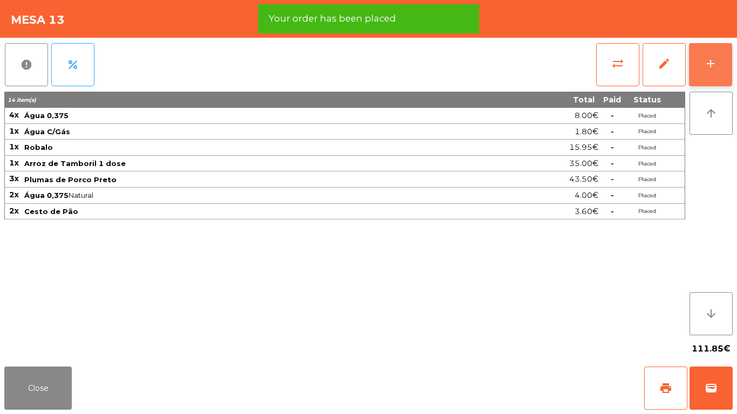
drag, startPoint x: 712, startPoint y: 72, endPoint x: 704, endPoint y: 72, distance: 7.6
click at [712, 73] on button "add" at bounding box center [710, 64] width 43 height 43
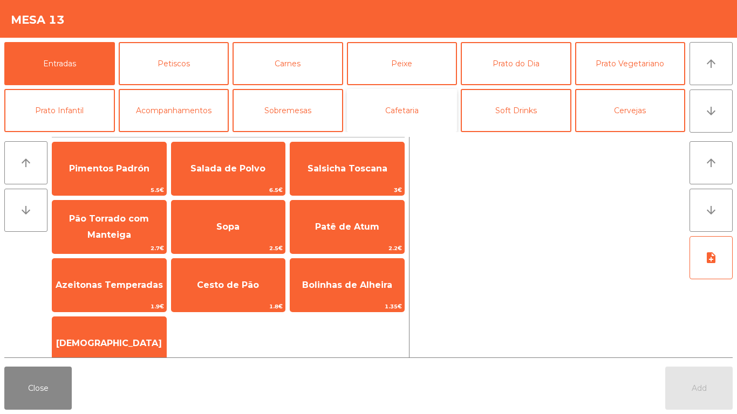
click at [401, 108] on button "Cafetaria" at bounding box center [402, 110] width 111 height 43
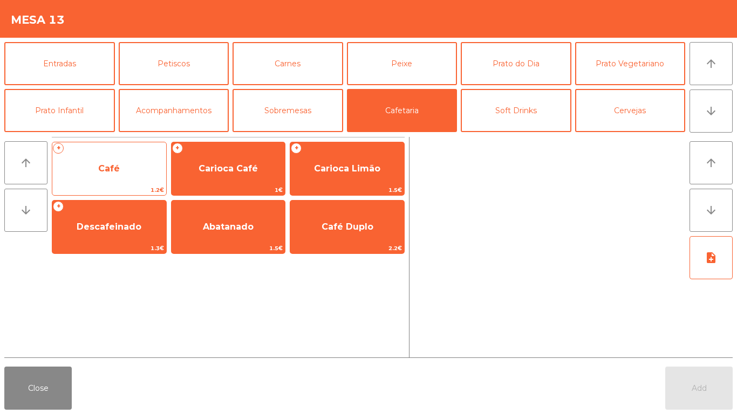
click at [118, 164] on span "Café" at bounding box center [109, 168] width 22 height 10
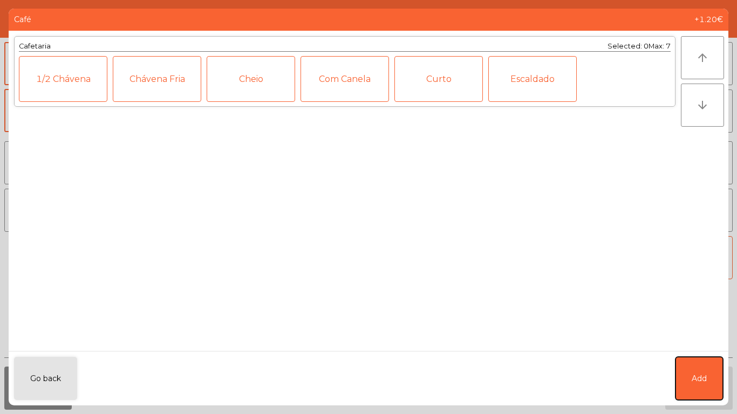
drag, startPoint x: 691, startPoint y: 382, endPoint x: 674, endPoint y: 208, distance: 175.5
click at [692, 380] on span "Add" at bounding box center [698, 378] width 15 height 11
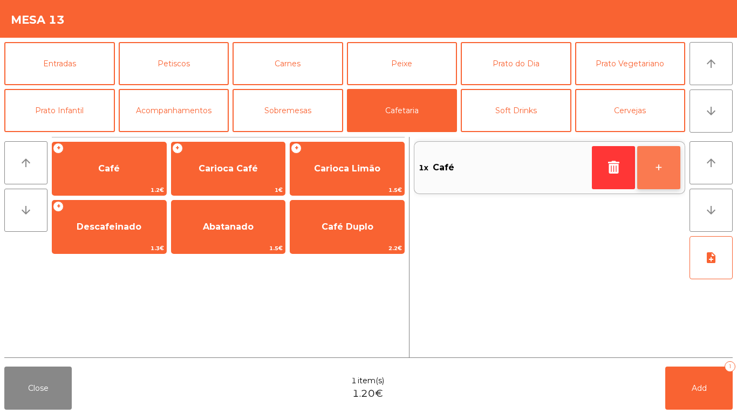
click at [670, 174] on button "+" at bounding box center [658, 167] width 43 height 43
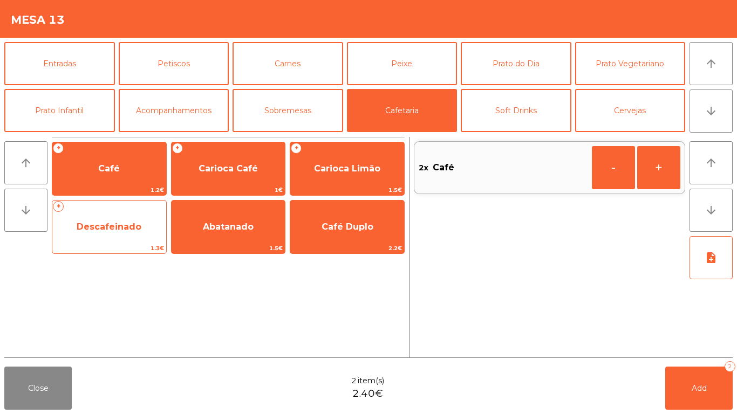
click at [136, 228] on span "Descafeinado" at bounding box center [109, 227] width 65 height 10
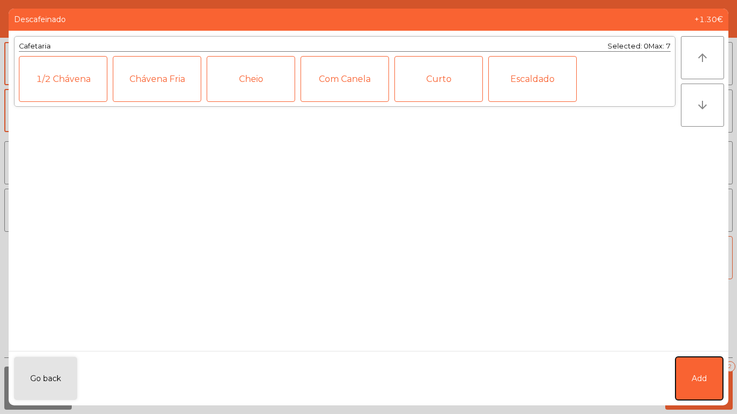
click at [689, 369] on button "Add" at bounding box center [698, 378] width 47 height 43
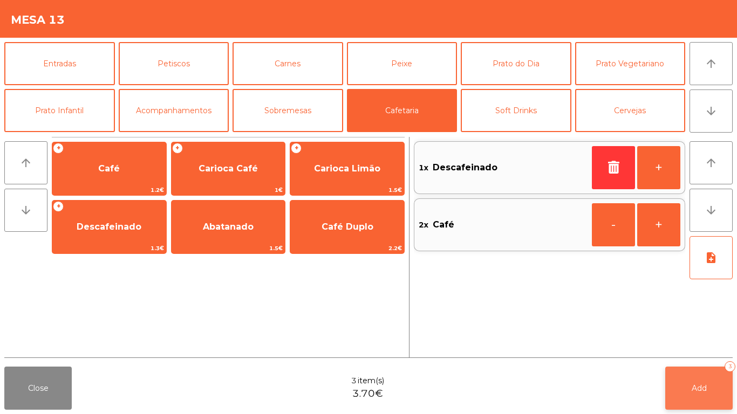
click at [688, 403] on button "Add 3" at bounding box center [698, 388] width 67 height 43
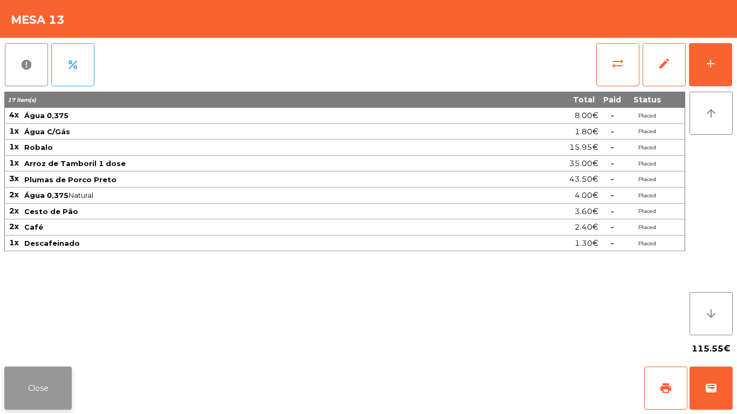
click at [28, 376] on button "Close" at bounding box center [37, 388] width 67 height 43
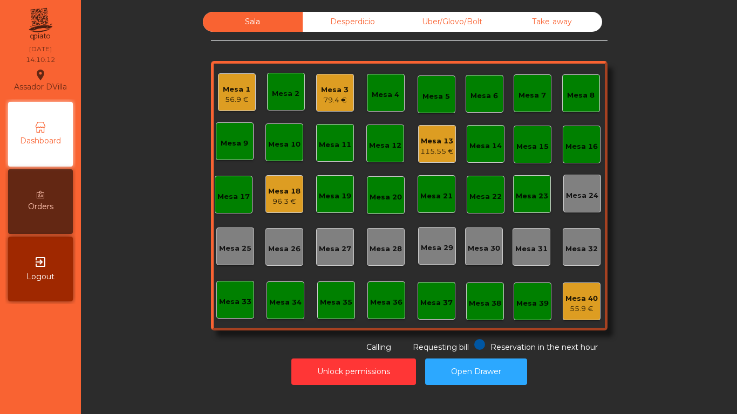
click at [427, 139] on div "Mesa 13" at bounding box center [436, 141] width 33 height 11
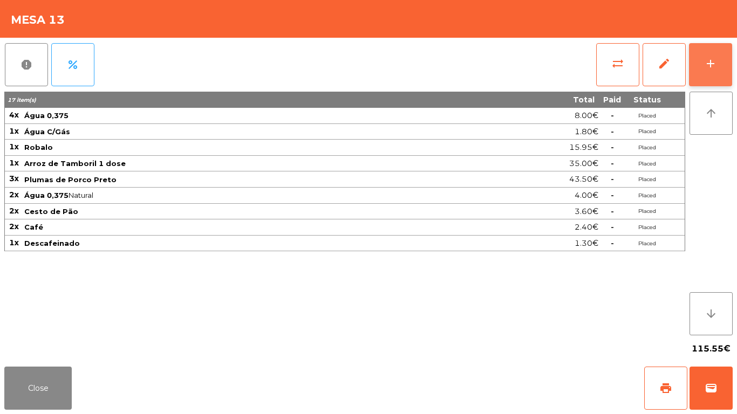
click at [719, 64] on button "add" at bounding box center [710, 64] width 43 height 43
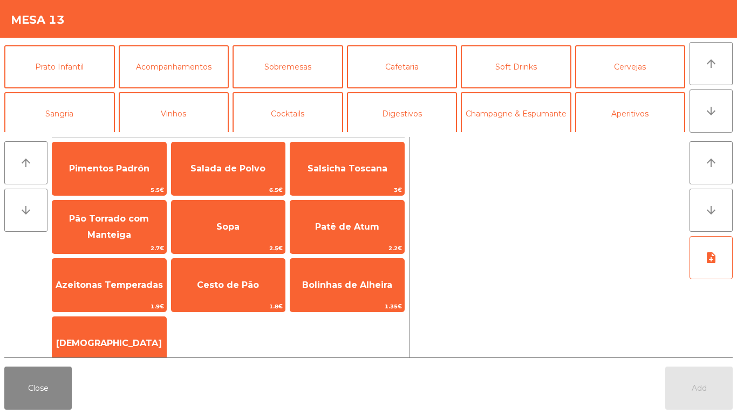
scroll to position [94, 0]
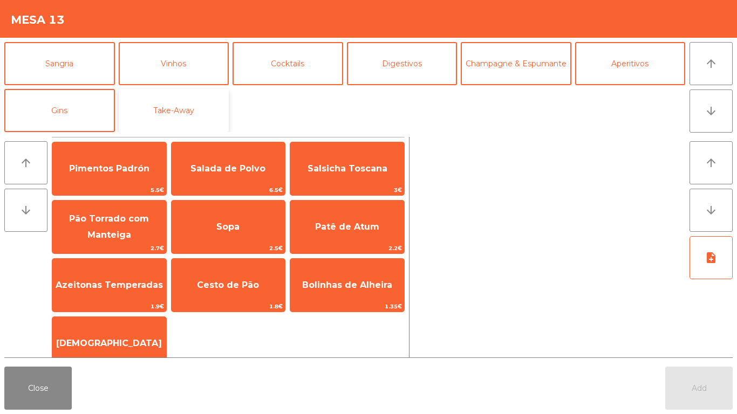
click at [163, 111] on button "Take-Away" at bounding box center [174, 110] width 111 height 43
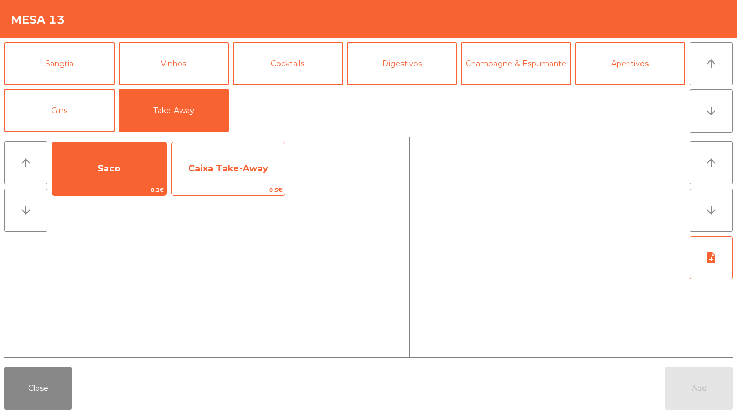
click at [217, 172] on span "Caixa Take-Away" at bounding box center [228, 168] width 80 height 10
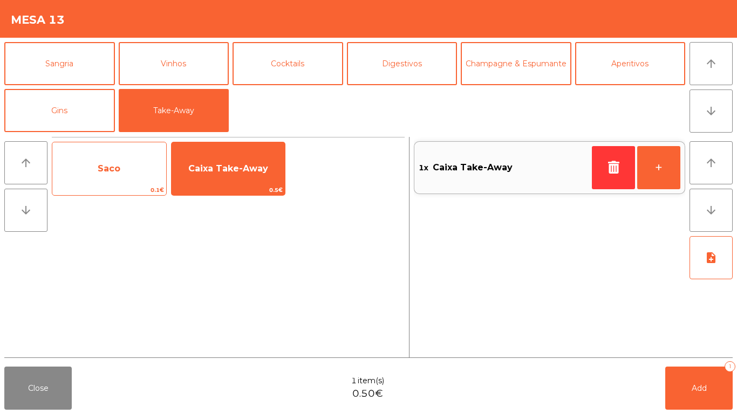
click at [92, 175] on span "Saco" at bounding box center [109, 168] width 114 height 29
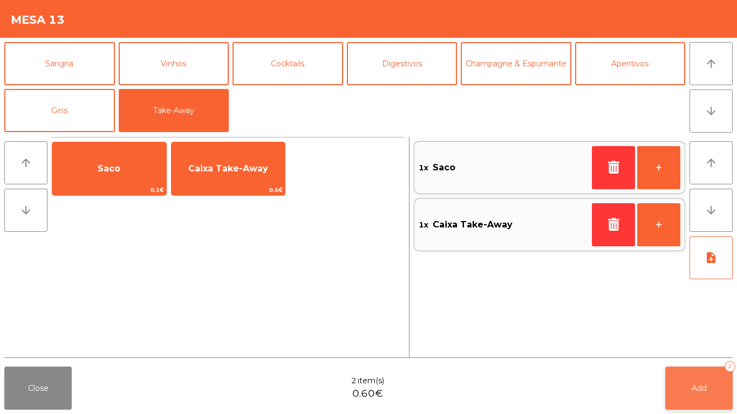
click at [689, 387] on button "Add 2" at bounding box center [698, 388] width 67 height 43
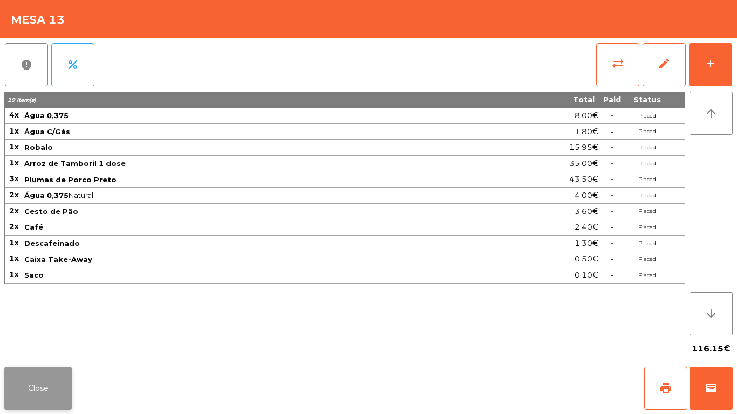
click at [7, 373] on button "Close" at bounding box center [37, 388] width 67 height 43
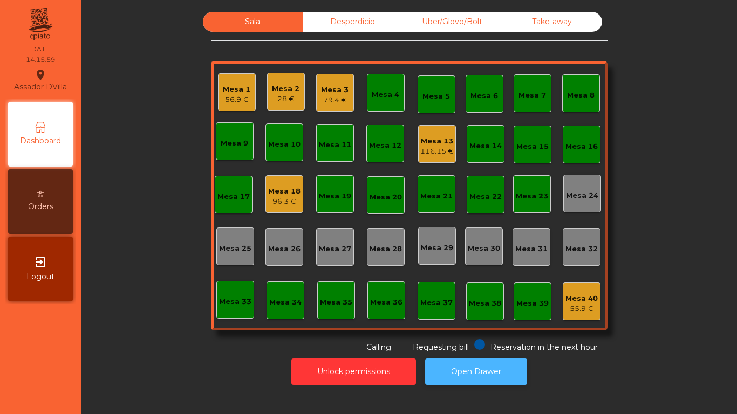
click at [499, 364] on button "Open Drawer" at bounding box center [476, 372] width 102 height 26
click at [200, 75] on div "Sala Desperdicio Uber/Glovo/Bolt Take away Mesa 1 56.9 € Mesa 2 28 € Mesa 3 79.…" at bounding box center [408, 182] width 627 height 341
click at [223, 100] on div "56.9 €" at bounding box center [237, 99] width 28 height 11
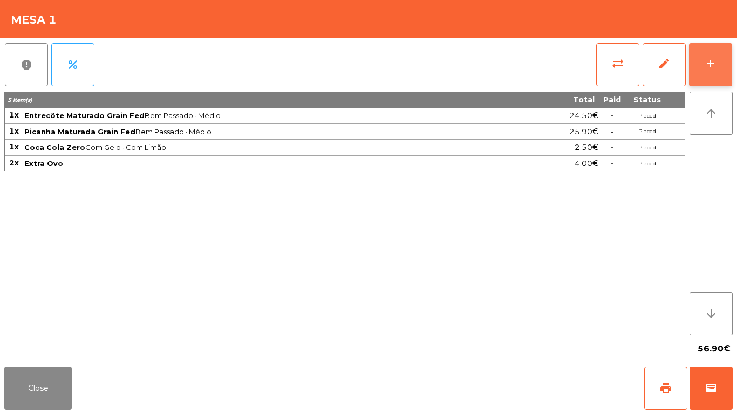
click at [718, 52] on button "add" at bounding box center [710, 64] width 43 height 43
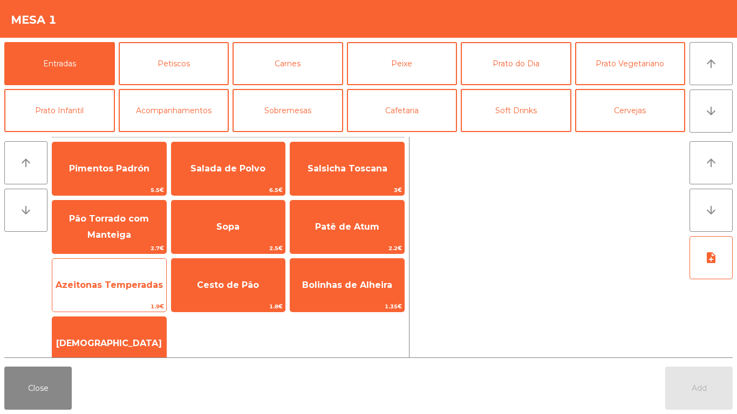
click at [114, 285] on span "Azeitonas Temperadas" at bounding box center [109, 285] width 107 height 10
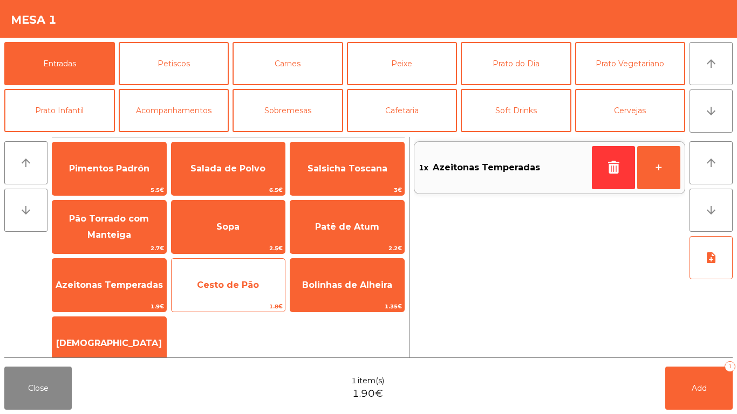
click at [226, 279] on span "Cesto de Pão" at bounding box center [228, 285] width 114 height 29
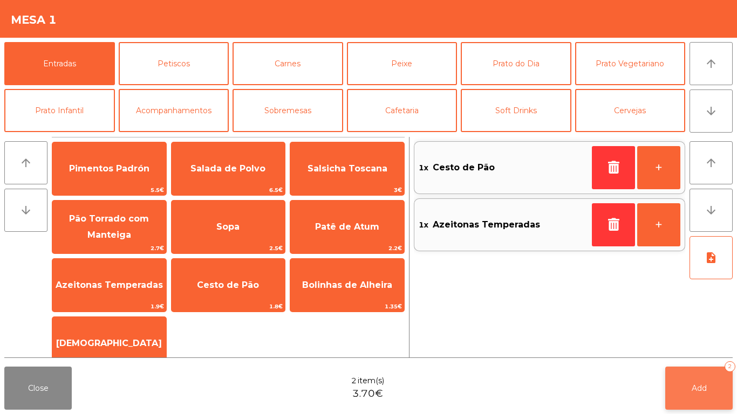
click at [688, 388] on button "Add 2" at bounding box center [698, 388] width 67 height 43
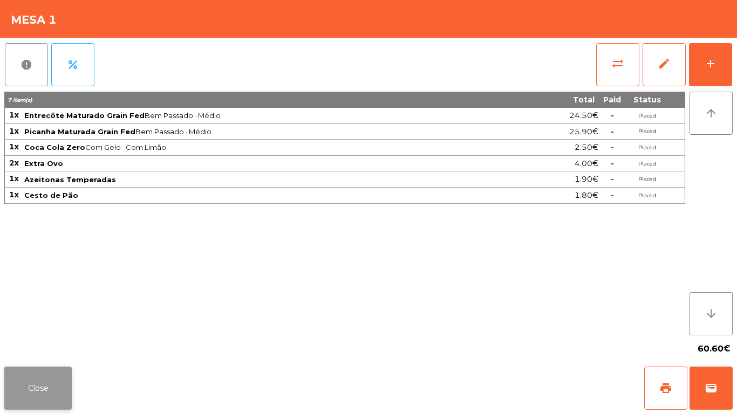
click at [17, 399] on button "Close" at bounding box center [37, 388] width 67 height 43
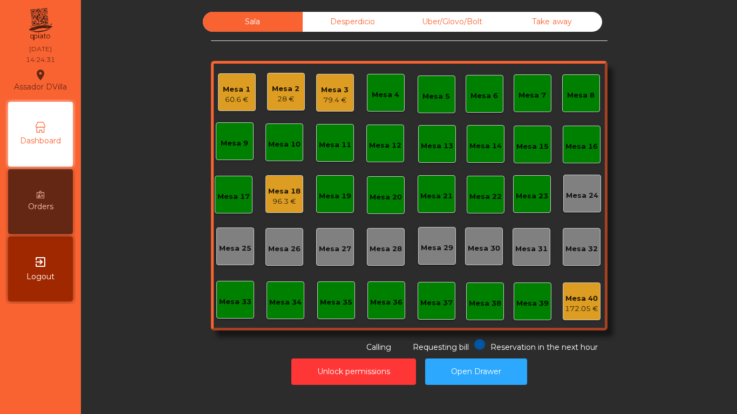
click at [276, 203] on div "96.3 €" at bounding box center [284, 201] width 32 height 11
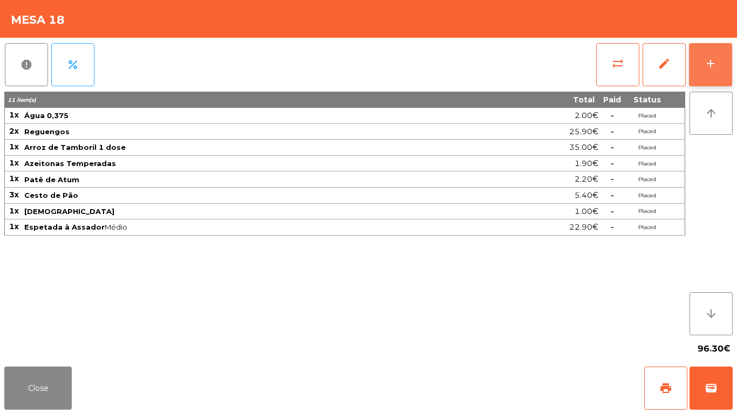
click at [710, 67] on div "add" at bounding box center [710, 63] width 13 height 13
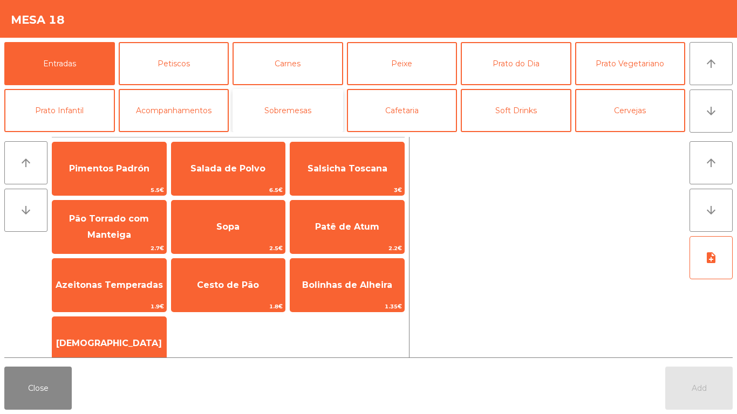
click at [285, 113] on button "Sobremesas" at bounding box center [287, 110] width 111 height 43
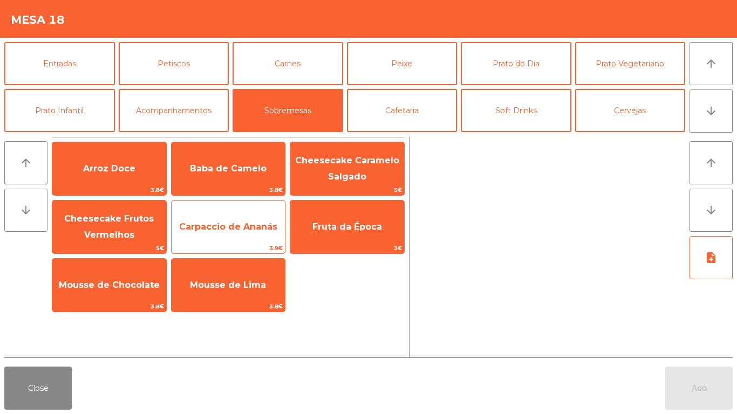
click at [232, 237] on span "Carpaccio de Ananás" at bounding box center [228, 226] width 114 height 29
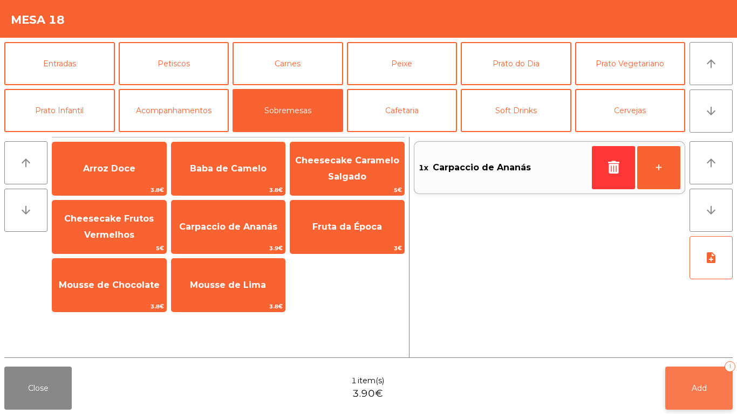
click at [689, 401] on button "Add 1" at bounding box center [698, 388] width 67 height 43
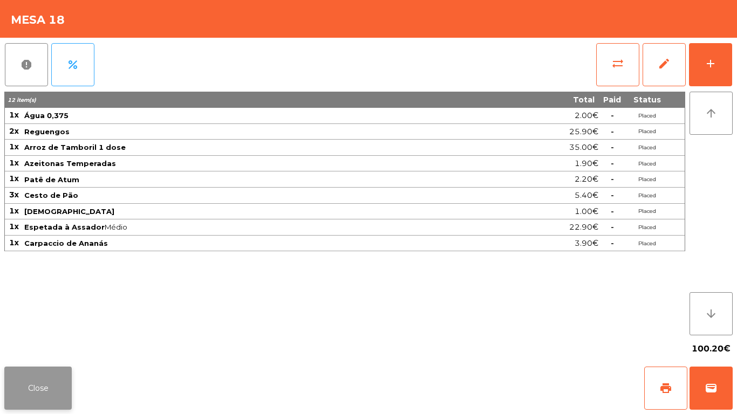
click at [14, 388] on button "Close" at bounding box center [37, 388] width 67 height 43
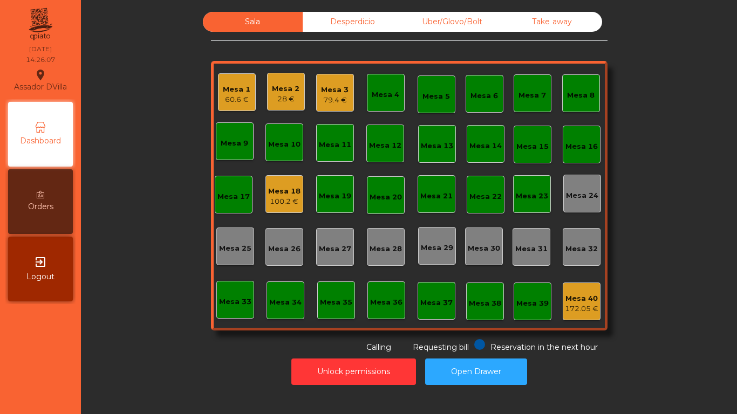
click at [267, 84] on div "Mesa 2 28 €" at bounding box center [286, 92] width 38 height 38
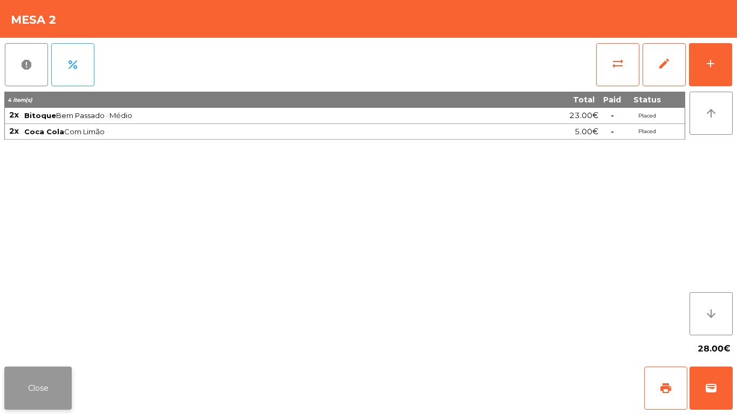
click at [47, 386] on button "Close" at bounding box center [37, 388] width 67 height 43
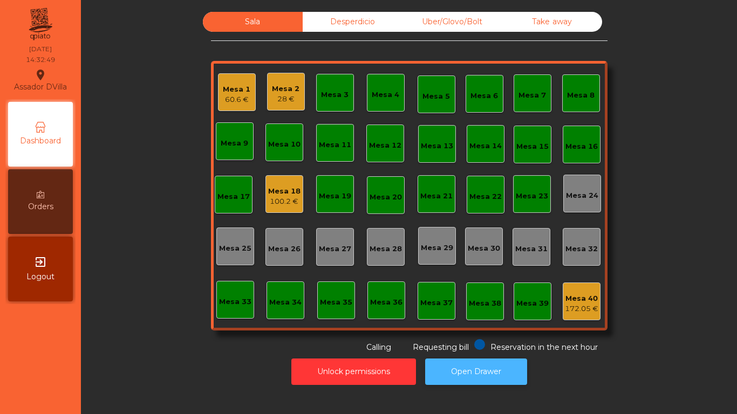
click at [483, 380] on button "Open Drawer" at bounding box center [476, 372] width 102 height 26
click at [438, 363] on button "Open Drawer" at bounding box center [476, 372] width 102 height 26
drag, startPoint x: 0, startPoint y: 387, endPoint x: 26, endPoint y: 414, distance: 37.7
click at [26, 414] on nav "Assador DVilla location_on [DATE] 14:45:32 Dashboard Orders exit_to_app Logout" at bounding box center [40, 207] width 81 height 414
click at [467, 349] on div "Reservation in the next hour Requesting bill Calling" at bounding box center [407, 346] width 392 height 14
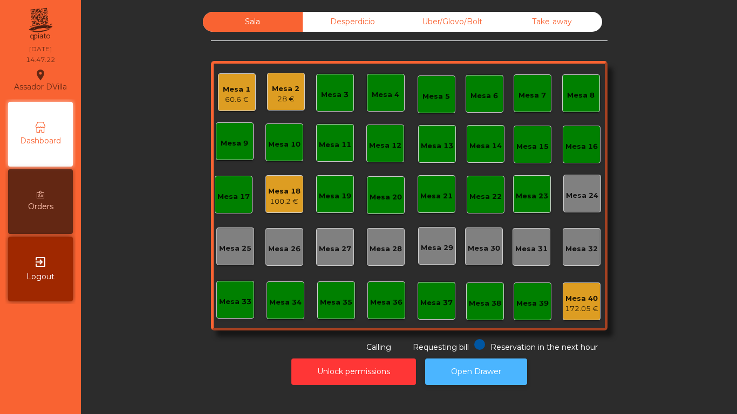
click at [463, 377] on button "Open Drawer" at bounding box center [476, 372] width 102 height 26
click at [486, 367] on button "Open Drawer" at bounding box center [476, 372] width 102 height 26
click at [230, 84] on div "Mesa 1" at bounding box center [237, 89] width 28 height 11
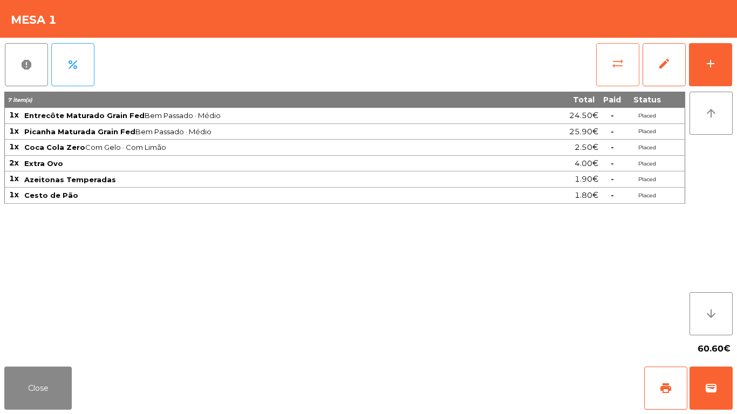
click at [610, 71] on button "sync_alt" at bounding box center [617, 64] width 43 height 43
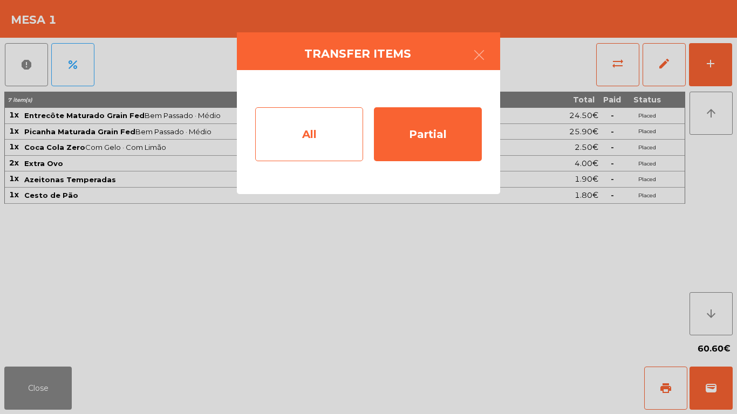
click at [317, 142] on div "All" at bounding box center [309, 134] width 108 height 54
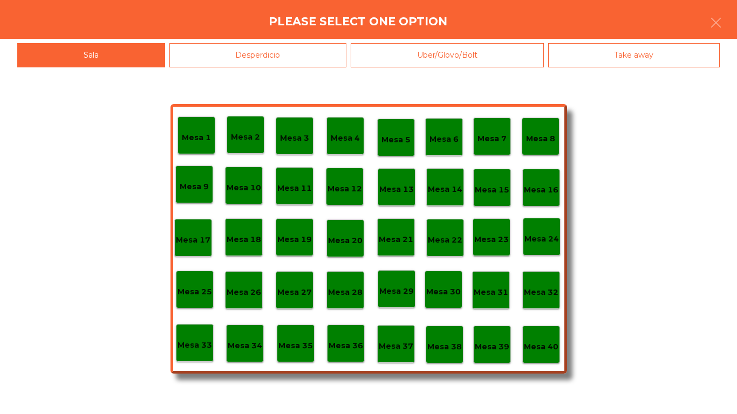
click at [553, 355] on div "Mesa 40" at bounding box center [541, 345] width 38 height 38
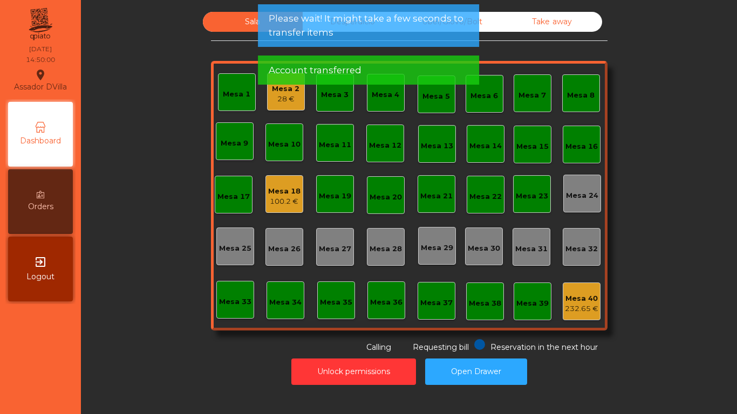
click at [280, 102] on div "28 €" at bounding box center [286, 99] width 28 height 11
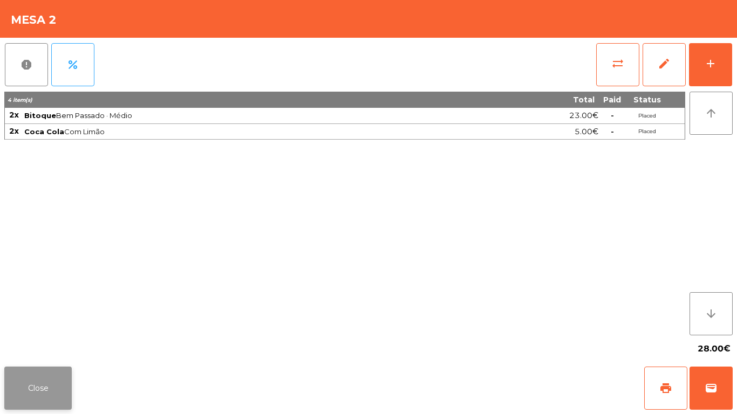
drag, startPoint x: 63, startPoint y: 401, endPoint x: 176, endPoint y: 187, distance: 242.2
click at [63, 400] on button "Close" at bounding box center [37, 388] width 67 height 43
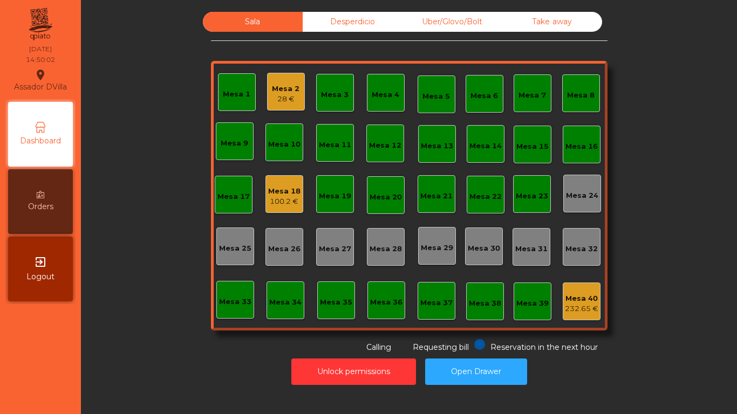
drag, startPoint x: 255, startPoint y: 198, endPoint x: 288, endPoint y: 194, distance: 33.6
click at [259, 198] on div "Mesa 1 Mesa 2 28 € Mesa 3 Mesa 4 Mesa 5 Mesa 6 Mesa 7 Mesa 8 Mesa 9 Mesa 10 [GE…" at bounding box center [409, 196] width 396 height 270
click at [288, 194] on div "Mesa 18" at bounding box center [284, 191] width 32 height 11
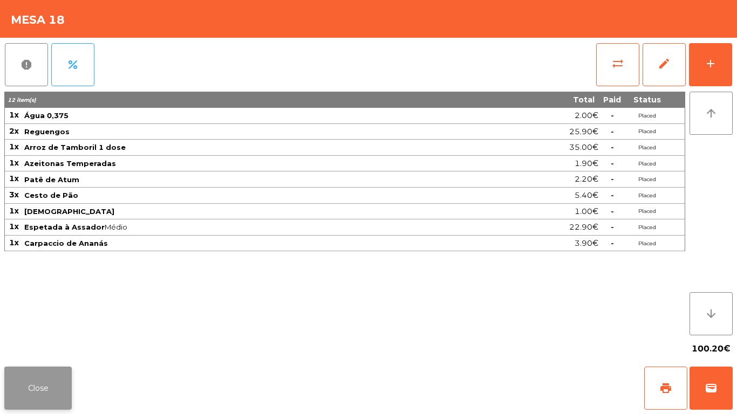
click at [28, 390] on button "Close" at bounding box center [37, 388] width 67 height 43
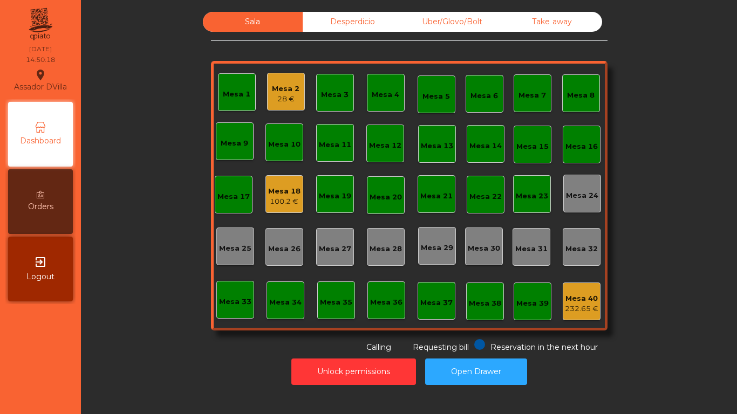
click at [279, 88] on div "Mesa 2" at bounding box center [286, 89] width 28 height 11
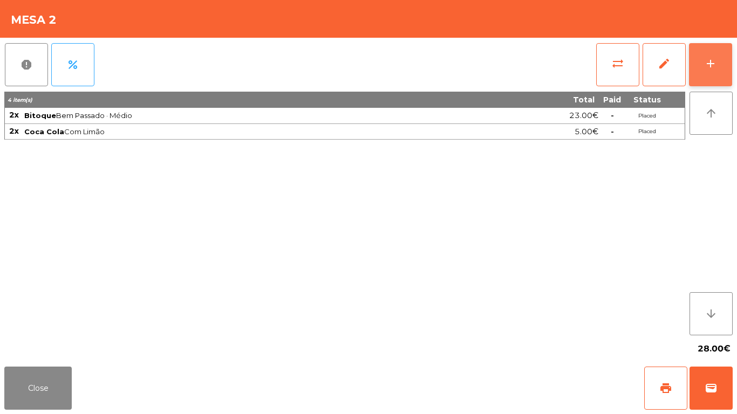
click at [727, 71] on button "add" at bounding box center [710, 64] width 43 height 43
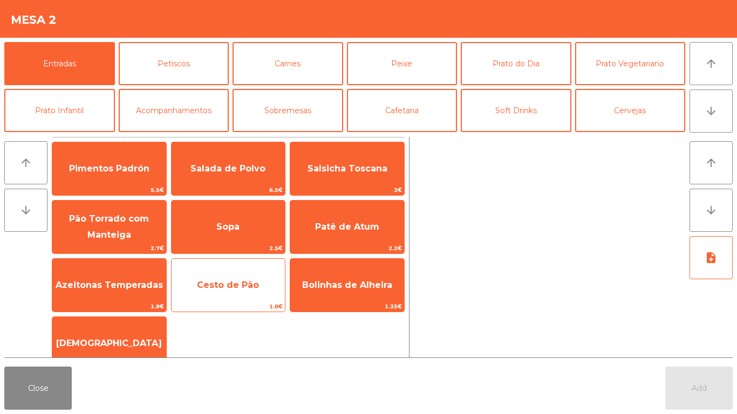
click at [251, 278] on span "Cesto de Pão" at bounding box center [228, 285] width 114 height 29
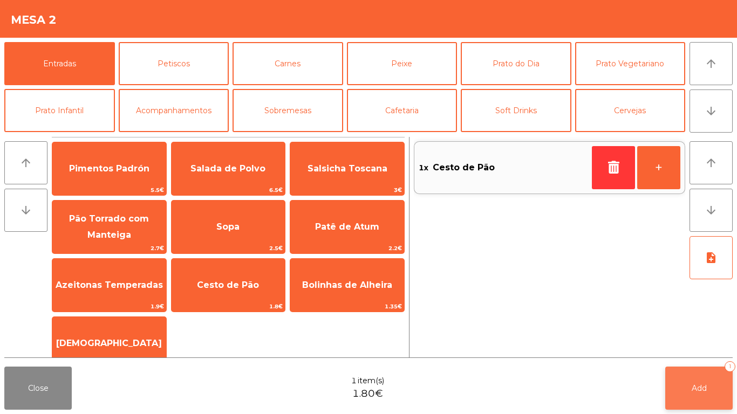
click at [694, 391] on span "Add" at bounding box center [698, 388] width 15 height 10
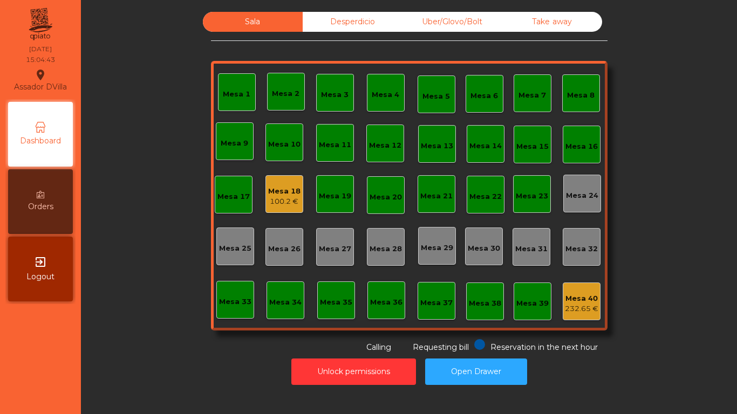
click at [283, 199] on div "100.2 €" at bounding box center [284, 201] width 32 height 11
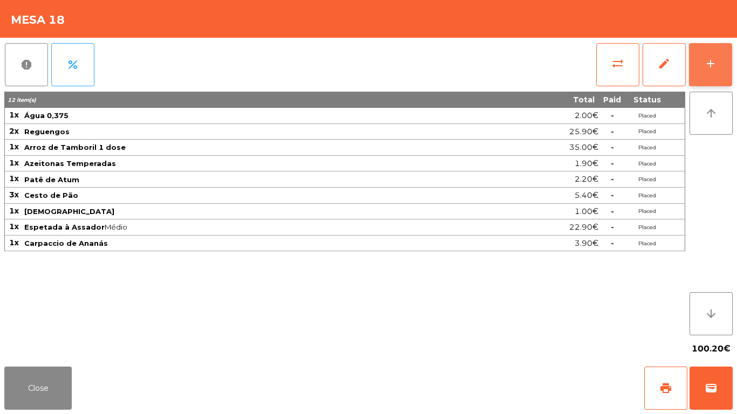
click at [709, 68] on div "add" at bounding box center [710, 63] width 13 height 13
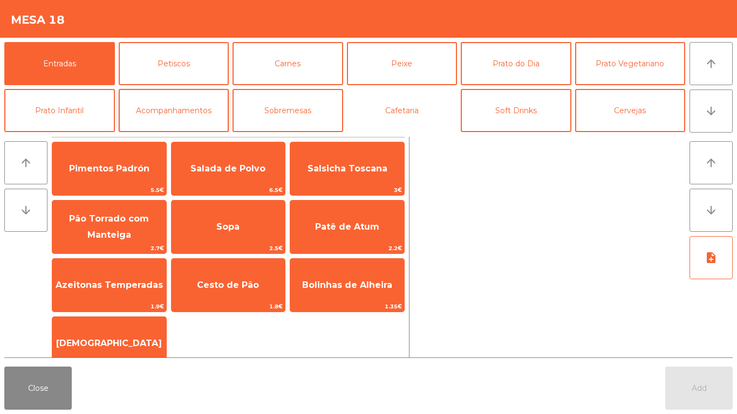
drag, startPoint x: 392, startPoint y: 107, endPoint x: 146, endPoint y: 119, distance: 246.2
click at [387, 108] on button "Cafetaria" at bounding box center [402, 110] width 111 height 43
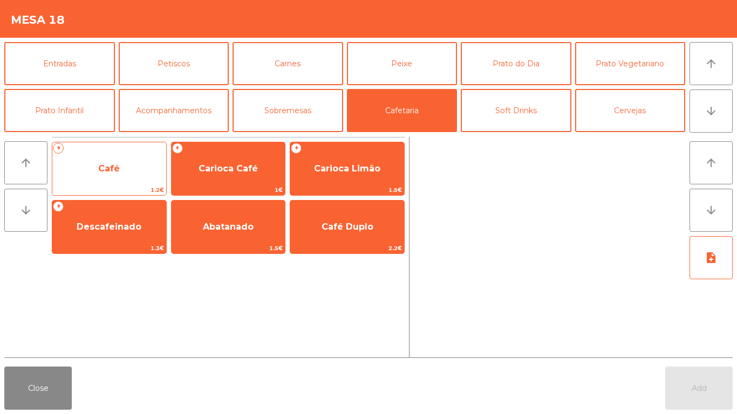
click at [123, 170] on span "Café" at bounding box center [109, 168] width 114 height 29
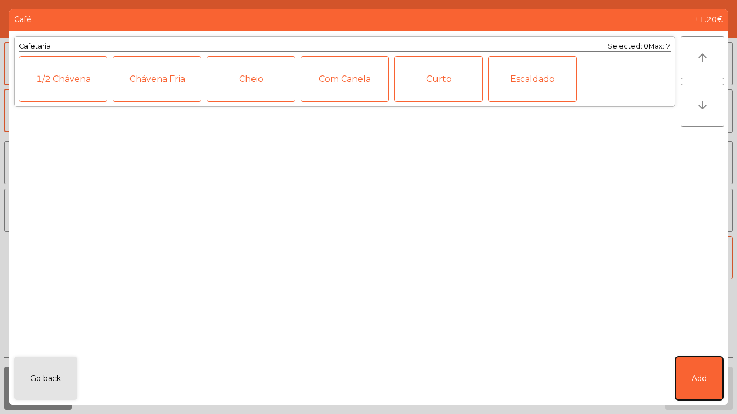
click at [697, 363] on button "Add" at bounding box center [698, 378] width 47 height 43
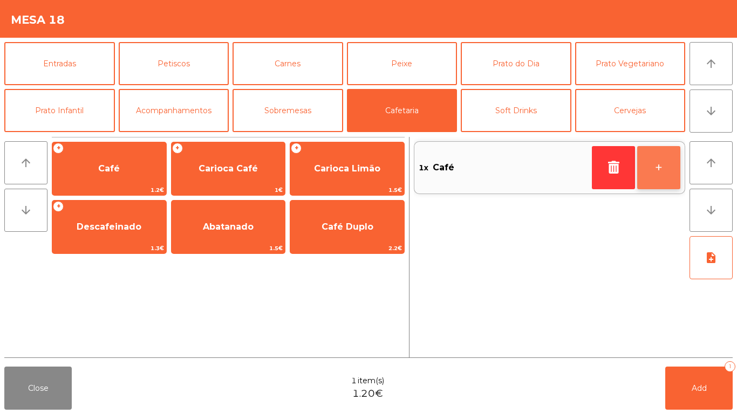
click at [648, 168] on button "+" at bounding box center [658, 167] width 43 height 43
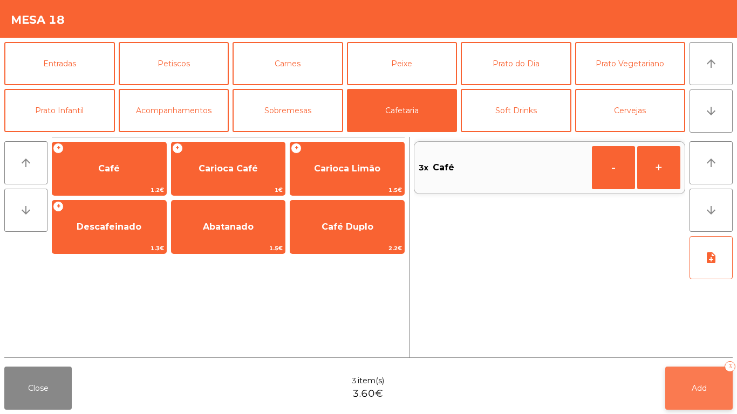
click at [712, 392] on button "Add 3" at bounding box center [698, 388] width 67 height 43
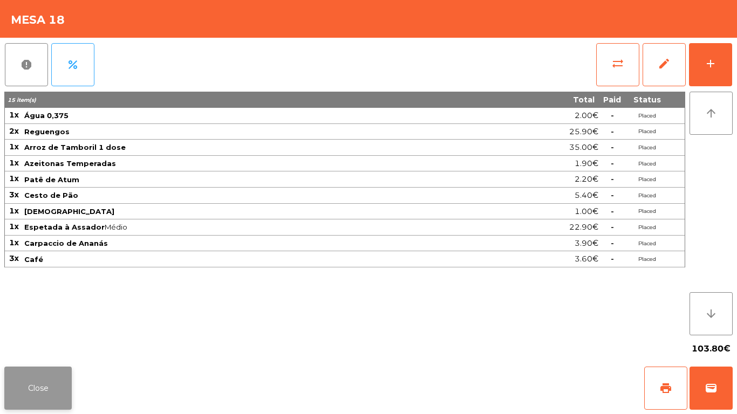
click at [28, 402] on button "Close" at bounding box center [37, 388] width 67 height 43
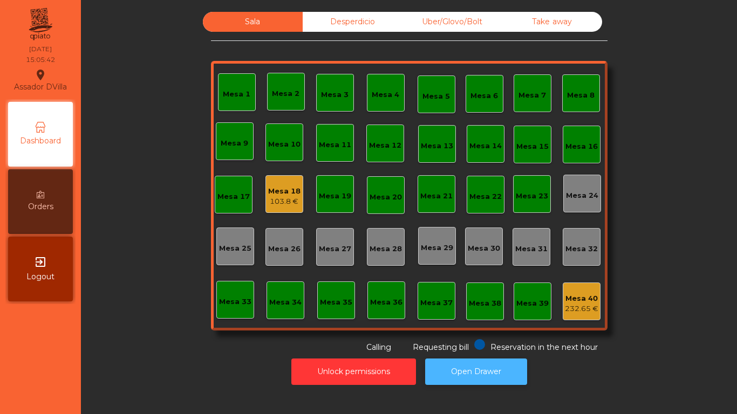
click at [478, 375] on button "Open Drawer" at bounding box center [476, 372] width 102 height 26
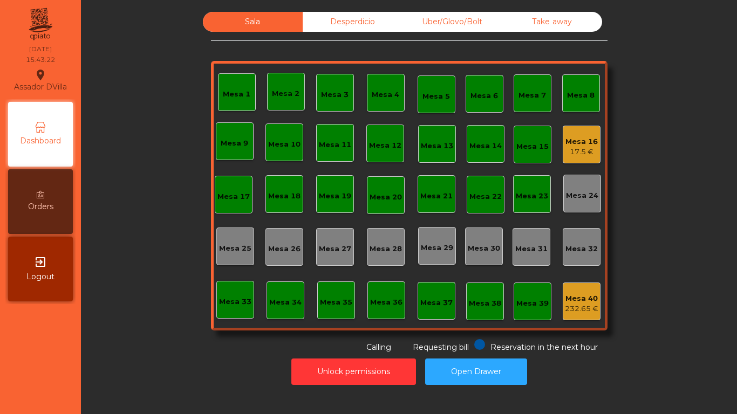
click at [586, 144] on div "Mesa 16" at bounding box center [581, 141] width 32 height 11
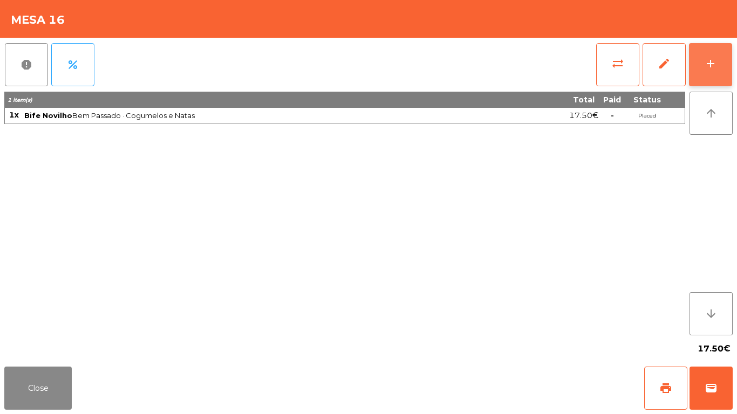
click at [713, 54] on button "add" at bounding box center [710, 64] width 43 height 43
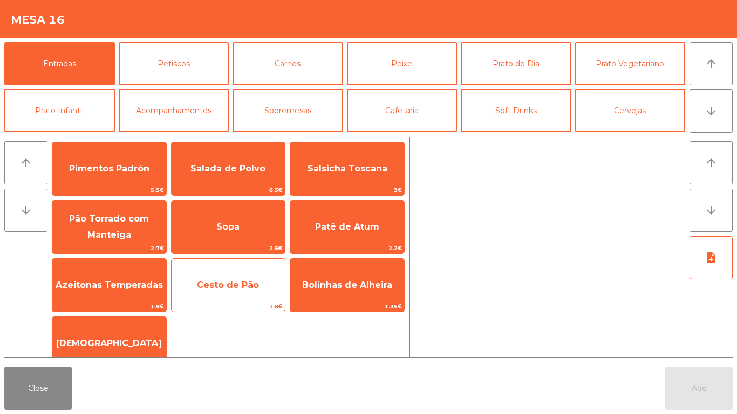
click at [229, 280] on span "Cesto de Pão" at bounding box center [228, 285] width 62 height 10
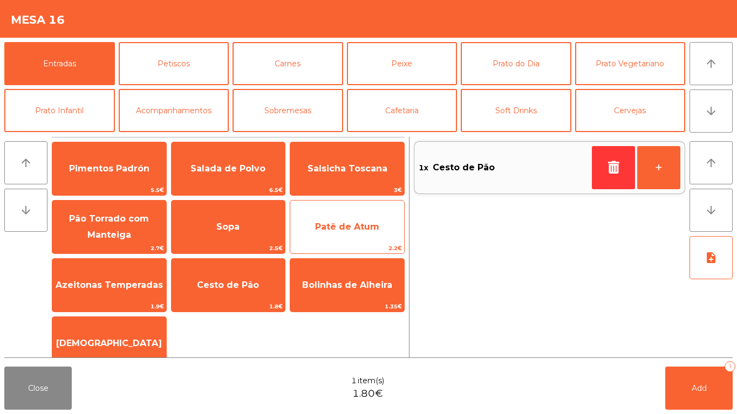
click at [344, 224] on span "Patê de Atum" at bounding box center [347, 227] width 64 height 10
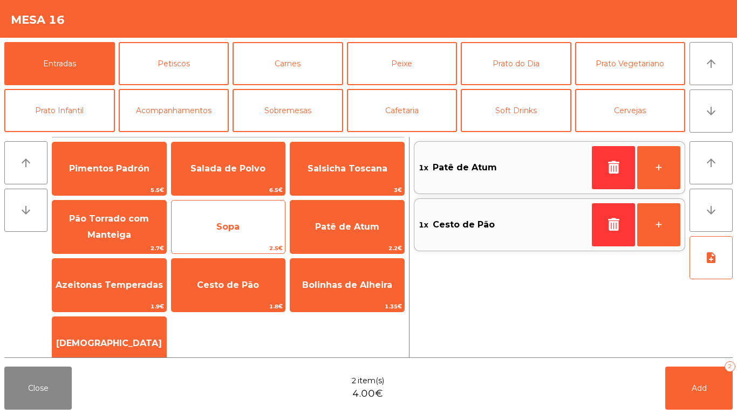
click at [211, 225] on span "Sopa" at bounding box center [228, 226] width 114 height 29
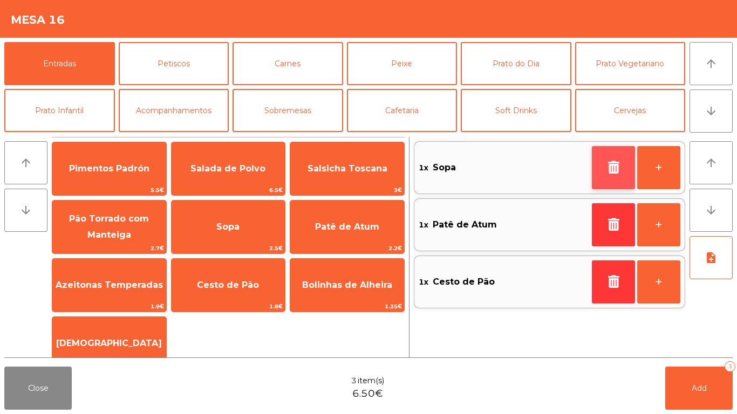
click at [625, 166] on button "button" at bounding box center [613, 167] width 43 height 43
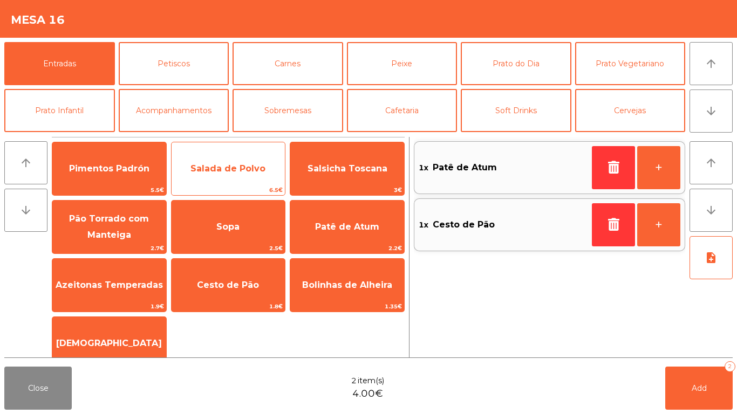
click at [204, 170] on span "Salada de Polvo" at bounding box center [227, 168] width 75 height 10
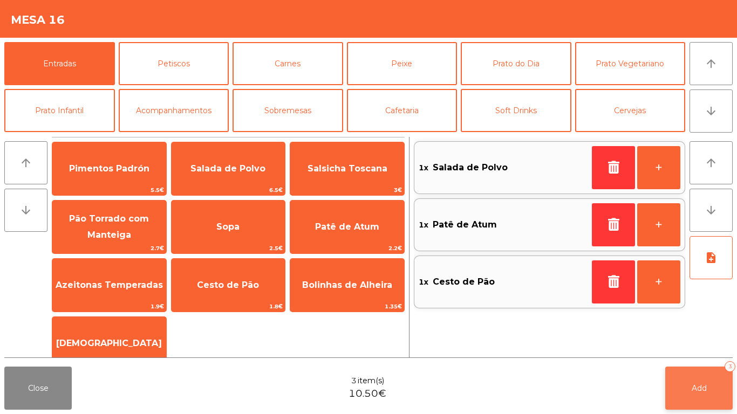
click at [690, 380] on button "Add 3" at bounding box center [698, 388] width 67 height 43
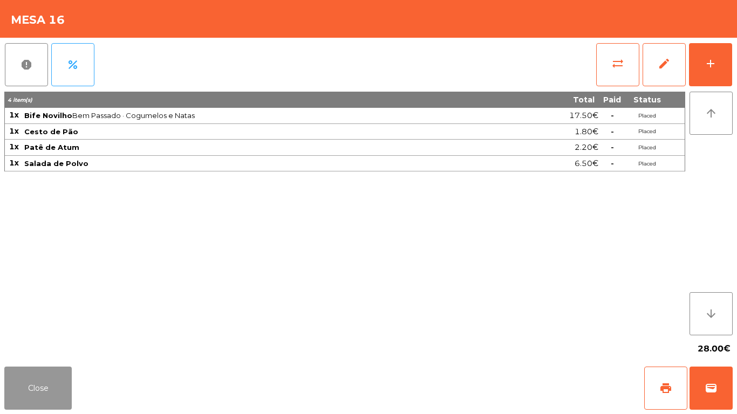
click at [17, 366] on div "Close print wallet" at bounding box center [368, 388] width 737 height 52
click at [68, 378] on button "Close" at bounding box center [37, 388] width 67 height 43
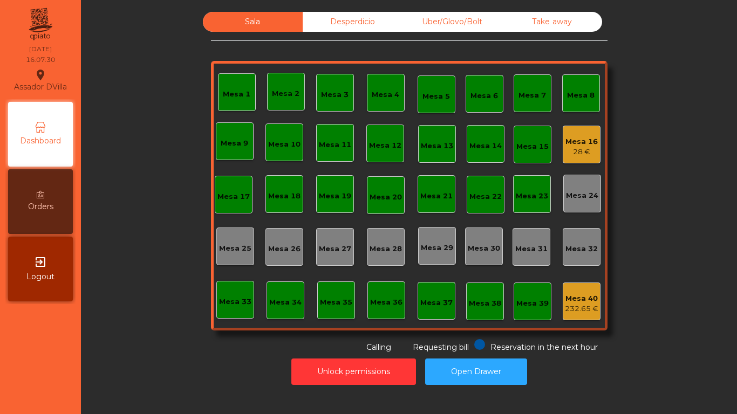
click at [139, 367] on div "Unlock permissions Open Drawer" at bounding box center [408, 371] width 627 height 37
click at [573, 140] on div "Mesa 16" at bounding box center [581, 141] width 32 height 11
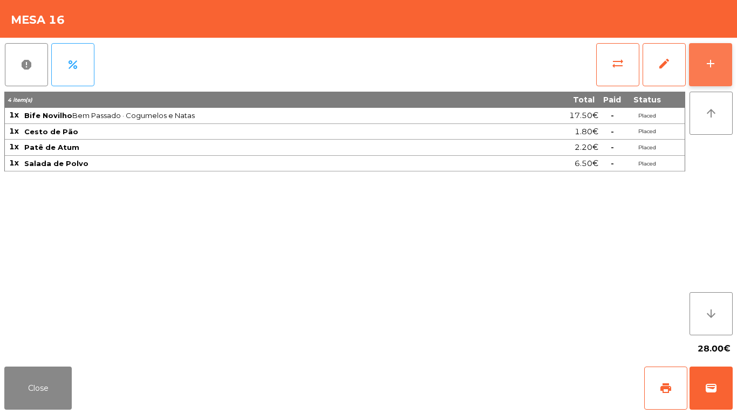
click at [705, 84] on button "add" at bounding box center [710, 64] width 43 height 43
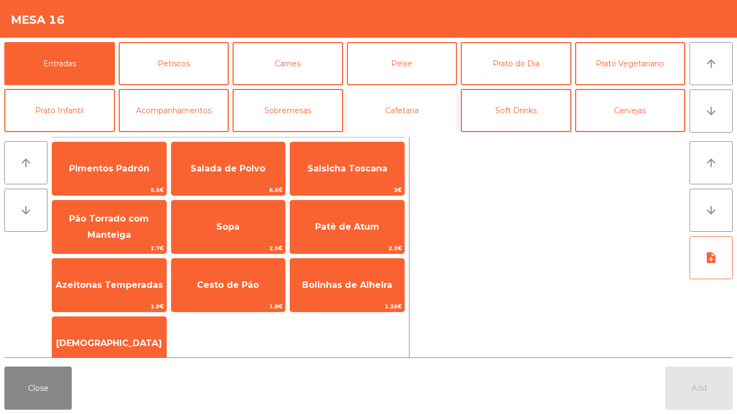
click at [383, 112] on button "Cafetaria" at bounding box center [402, 110] width 111 height 43
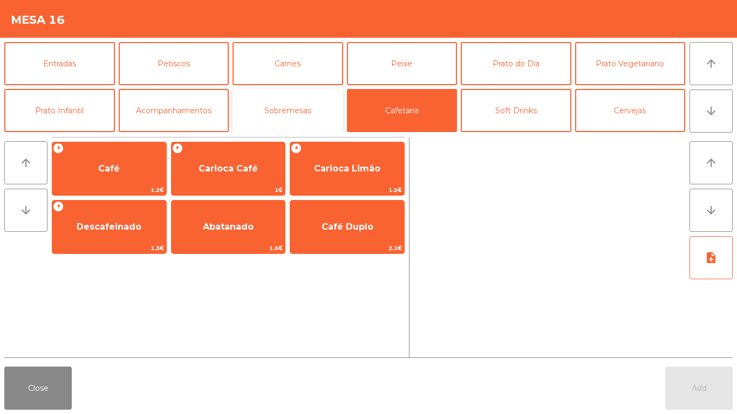
click at [275, 108] on button "Sobremesas" at bounding box center [287, 110] width 111 height 43
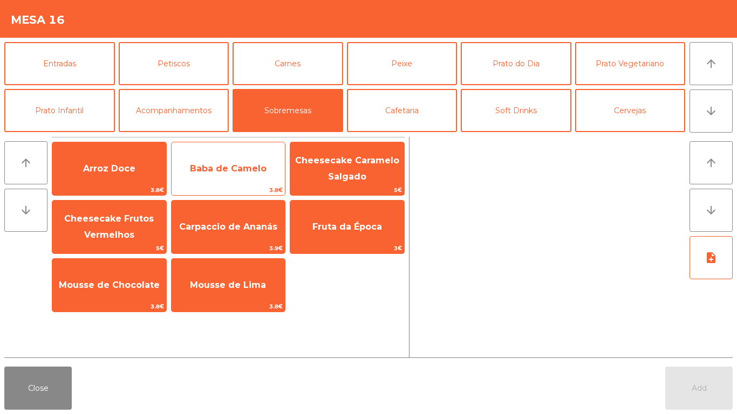
click at [262, 181] on span "Baba de Camelo" at bounding box center [228, 168] width 114 height 29
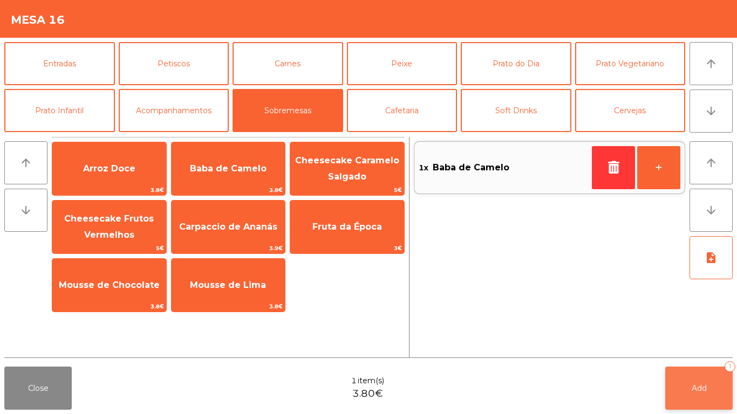
click at [683, 382] on button "Add 1" at bounding box center [698, 388] width 67 height 43
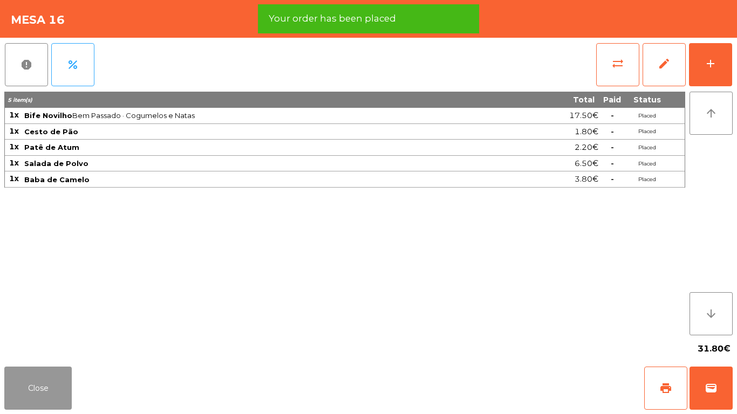
click at [30, 377] on button "Close" at bounding box center [37, 388] width 67 height 43
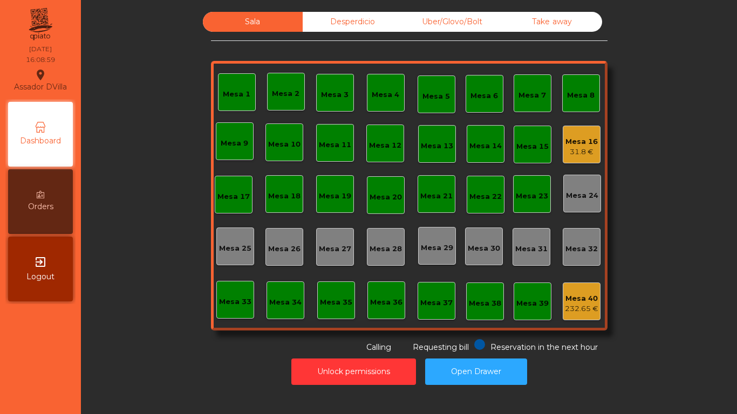
click at [583, 161] on div "Mesa 16 31.8 €" at bounding box center [581, 145] width 38 height 38
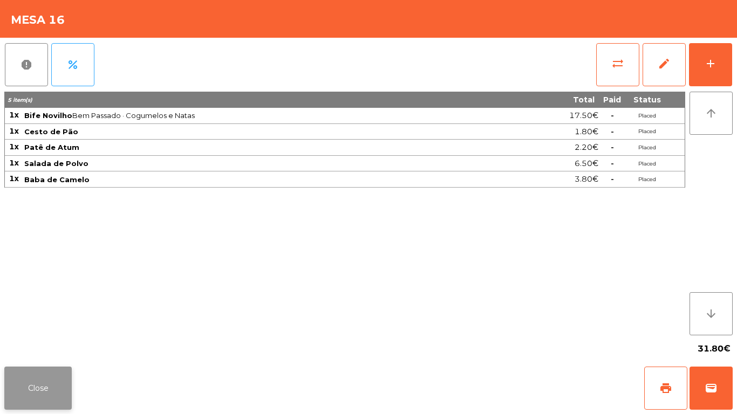
click at [30, 376] on button "Close" at bounding box center [37, 388] width 67 height 43
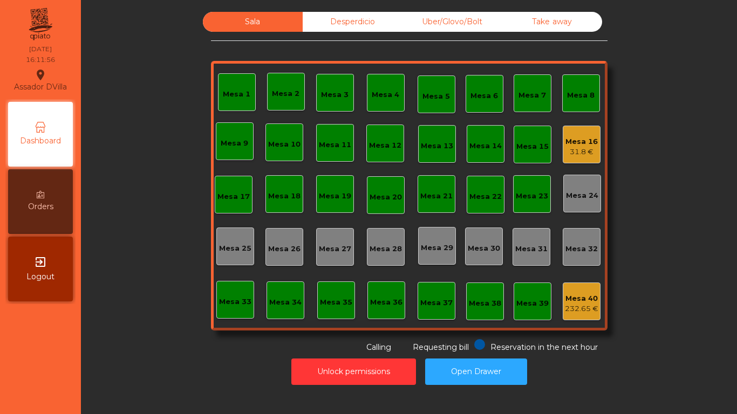
click at [565, 294] on div "Mesa 40" at bounding box center [581, 298] width 33 height 11
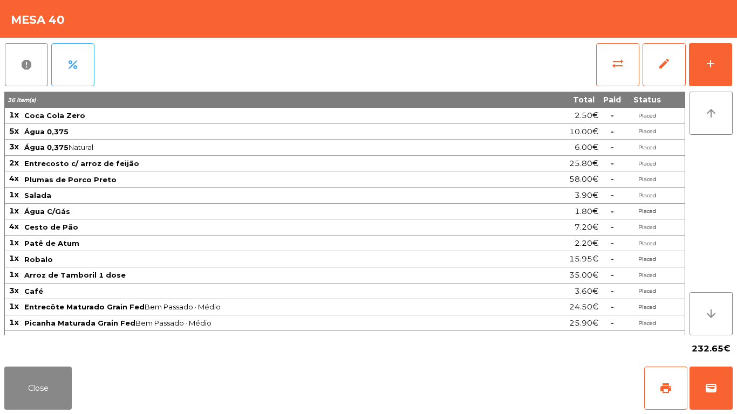
click at [0, 400] on div "Close print wallet" at bounding box center [368, 388] width 737 height 52
click at [44, 401] on button "Close" at bounding box center [37, 388] width 67 height 43
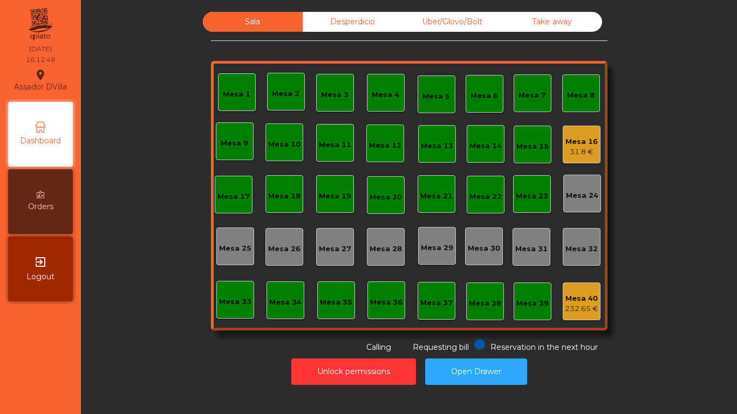
click at [581, 153] on div "31.8 €" at bounding box center [581, 152] width 32 height 11
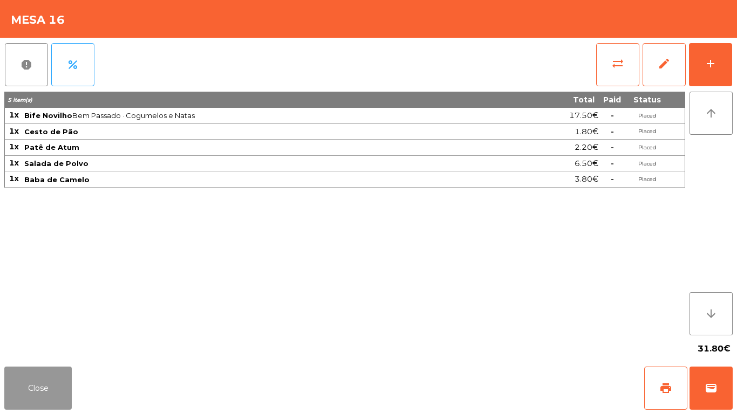
drag, startPoint x: 29, startPoint y: 389, endPoint x: 94, endPoint y: 362, distance: 70.9
click at [31, 389] on button "Close" at bounding box center [37, 388] width 67 height 43
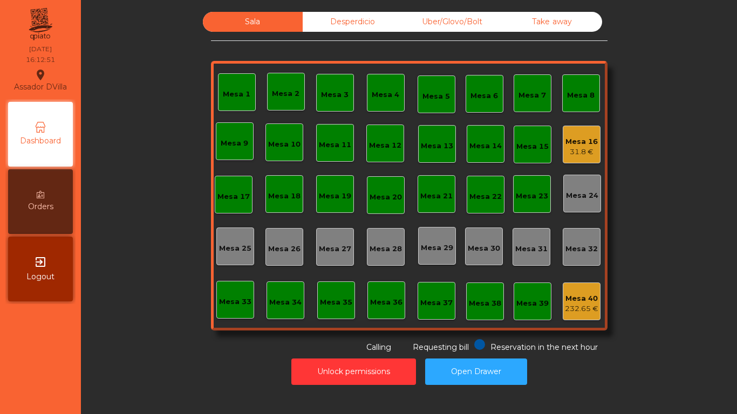
drag, startPoint x: 148, startPoint y: 371, endPoint x: 122, endPoint y: 375, distance: 25.6
click at [122, 375] on div "Unlock permissions Open Drawer" at bounding box center [408, 371] width 627 height 37
click at [487, 363] on button "Open Drawer" at bounding box center [476, 372] width 102 height 26
click at [478, 377] on button "Open Drawer" at bounding box center [476, 372] width 102 height 26
click at [586, 161] on div "Mesa 16 31.8 €" at bounding box center [581, 145] width 38 height 38
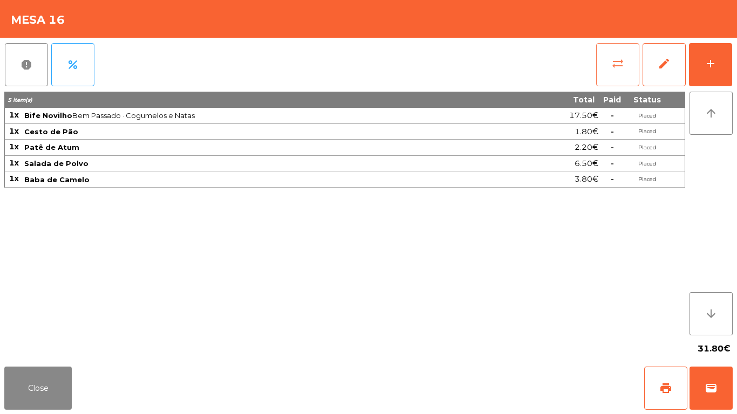
click at [635, 53] on button "sync_alt" at bounding box center [617, 64] width 43 height 43
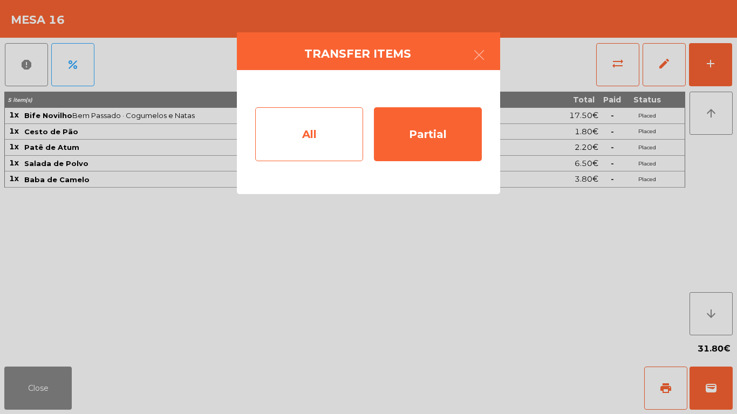
click at [319, 137] on div "All" at bounding box center [309, 134] width 108 height 54
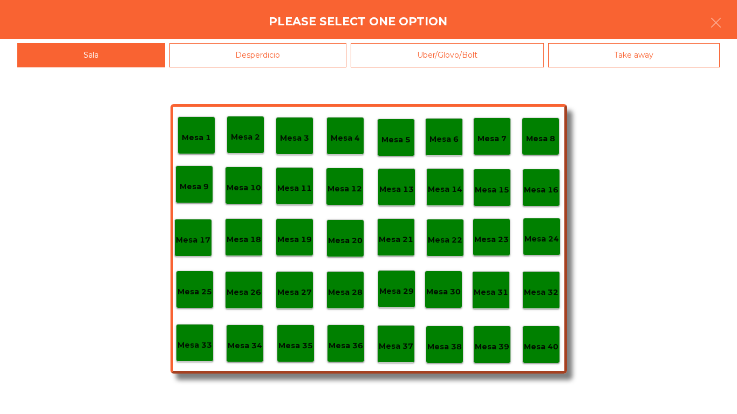
click at [487, 336] on div "Mesa 39" at bounding box center [492, 344] width 35 height 17
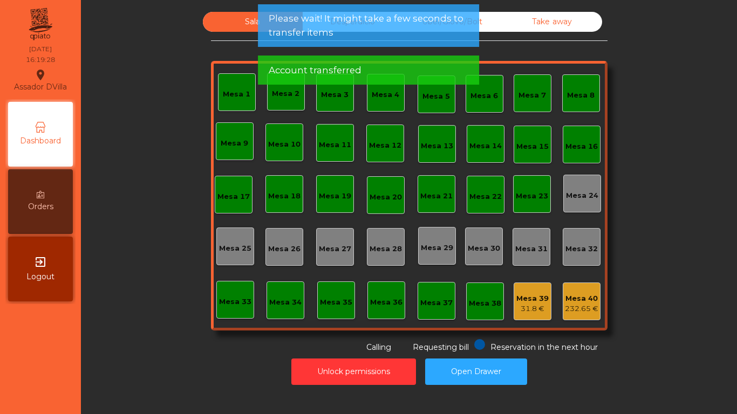
click at [715, 245] on div "Sala Desperdicio Uber/Glovo/Bolt Take away Mesa 1 Mesa 2 Mesa 3 Mesa 4 Mesa 5 M…" at bounding box center [408, 201] width 643 height 379
